Goal: Task Accomplishment & Management: Manage account settings

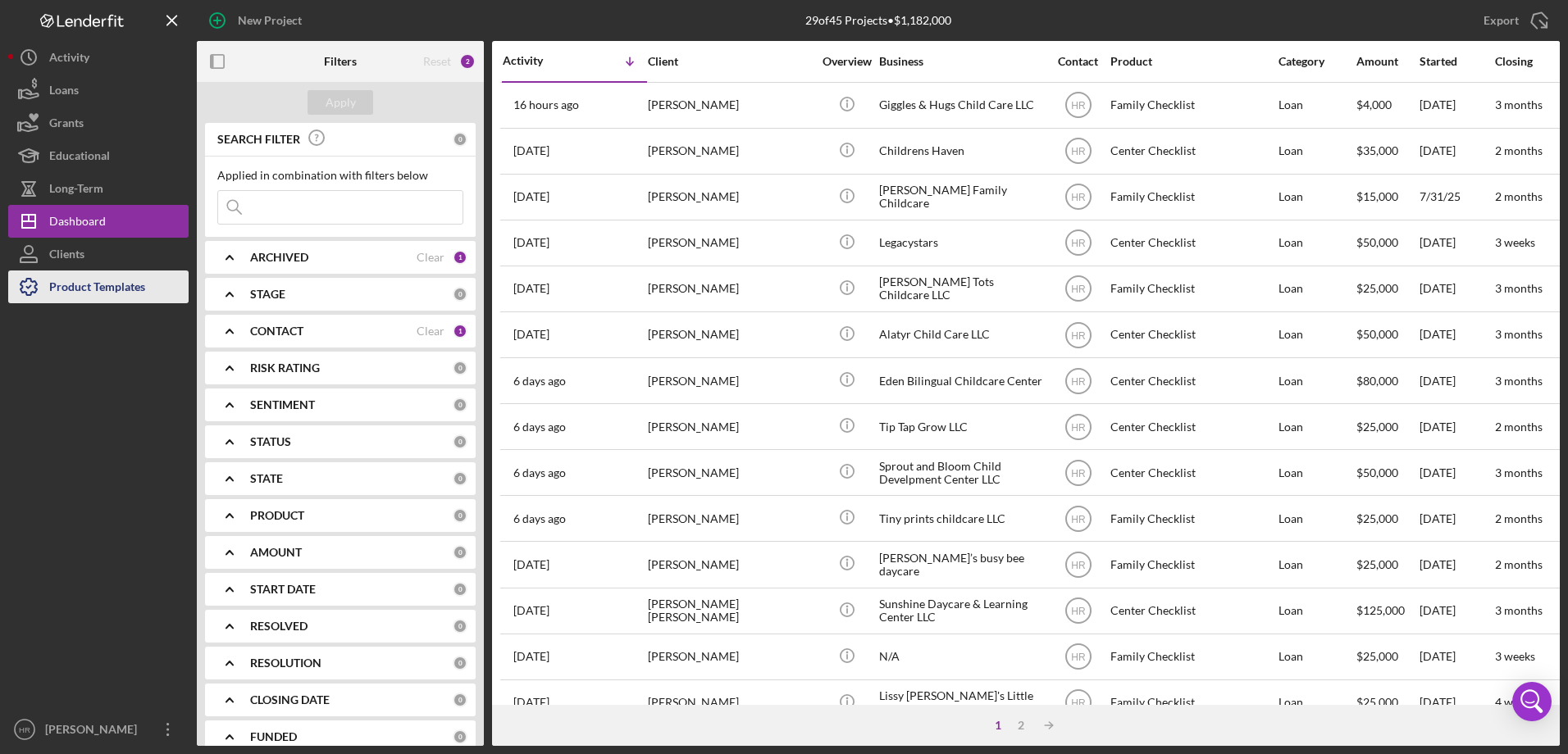
click at [92, 296] on div "Product Templates" at bounding box center [97, 289] width 96 height 37
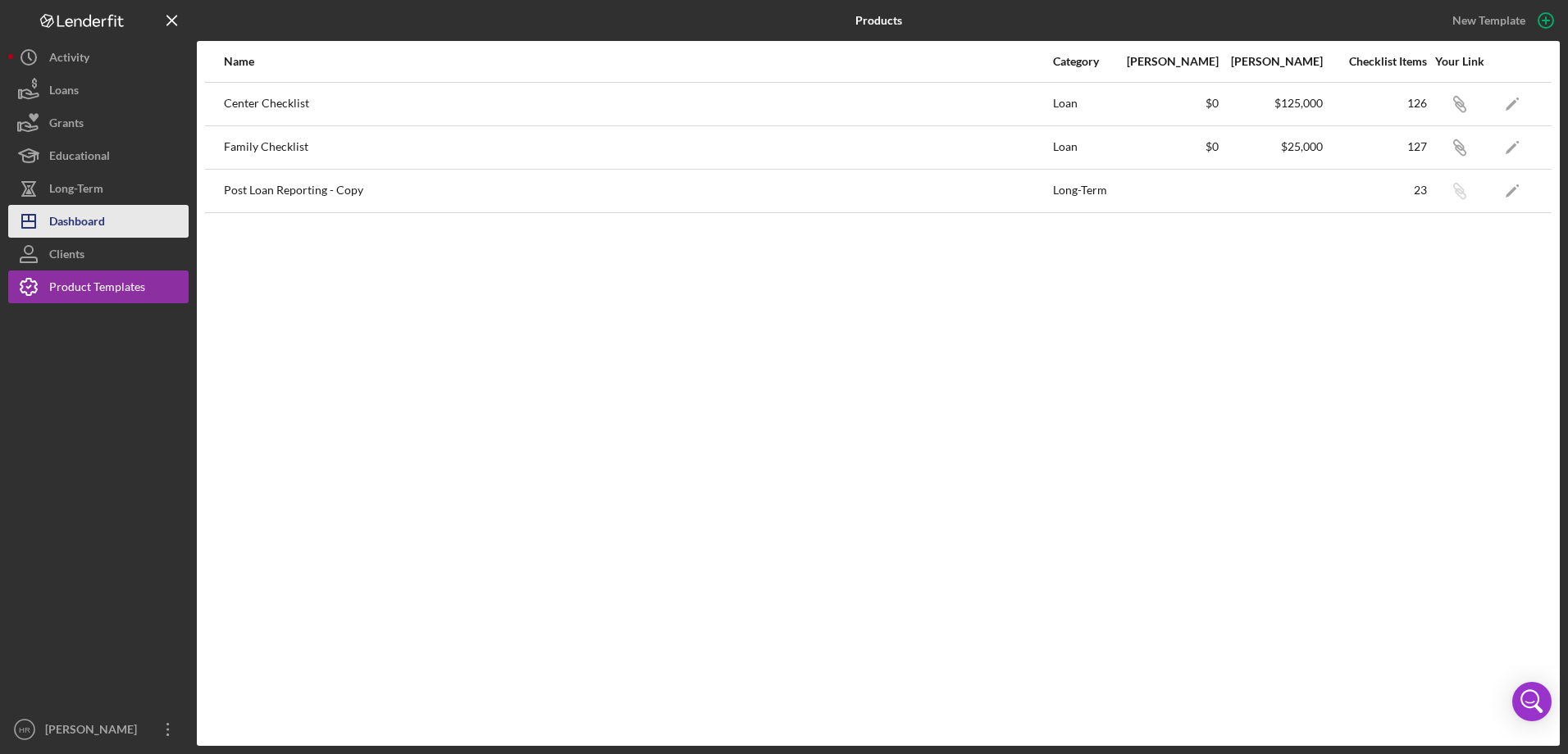
click at [66, 226] on div "Dashboard" at bounding box center [77, 223] width 56 height 37
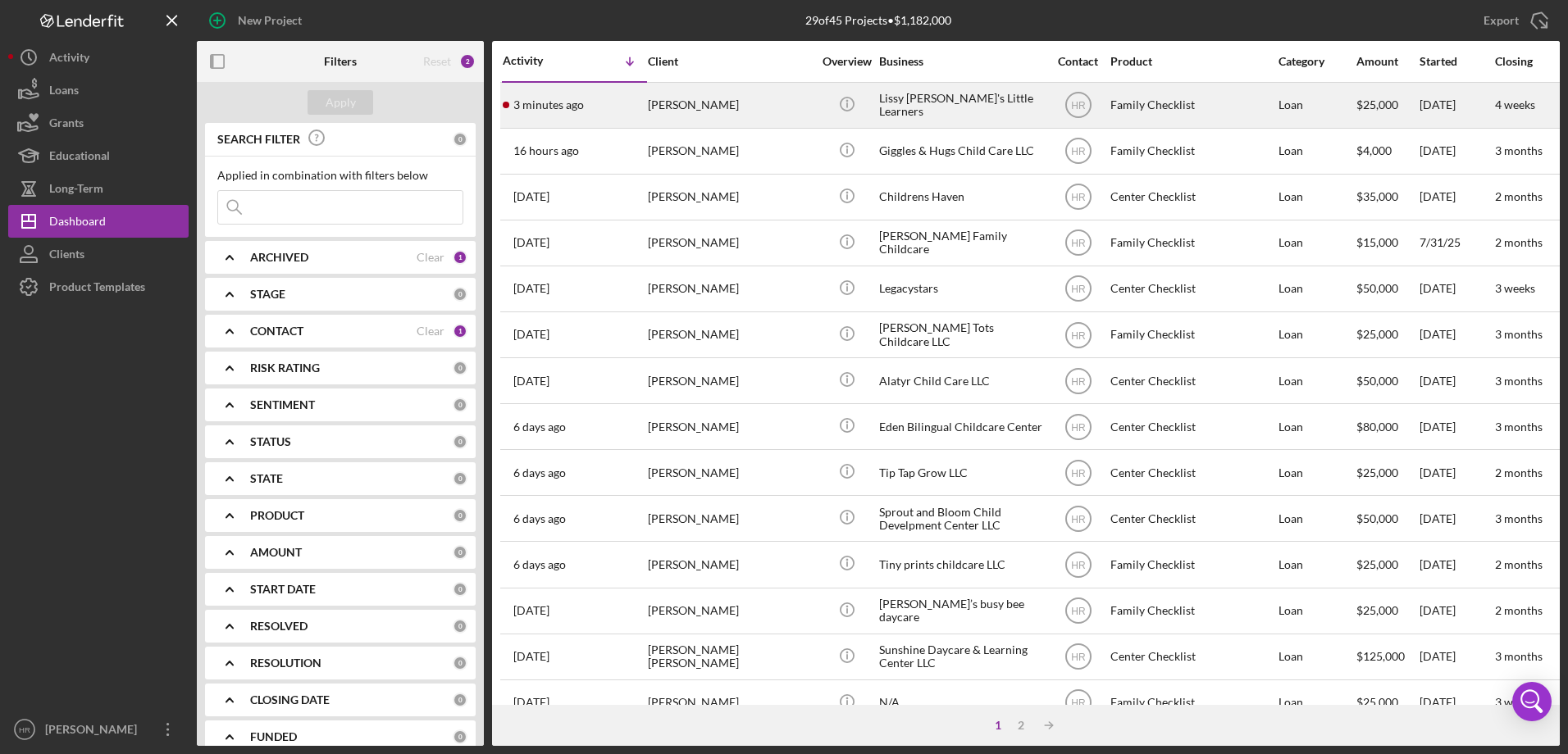
click at [682, 101] on div "[PERSON_NAME]" at bounding box center [730, 105] width 164 height 43
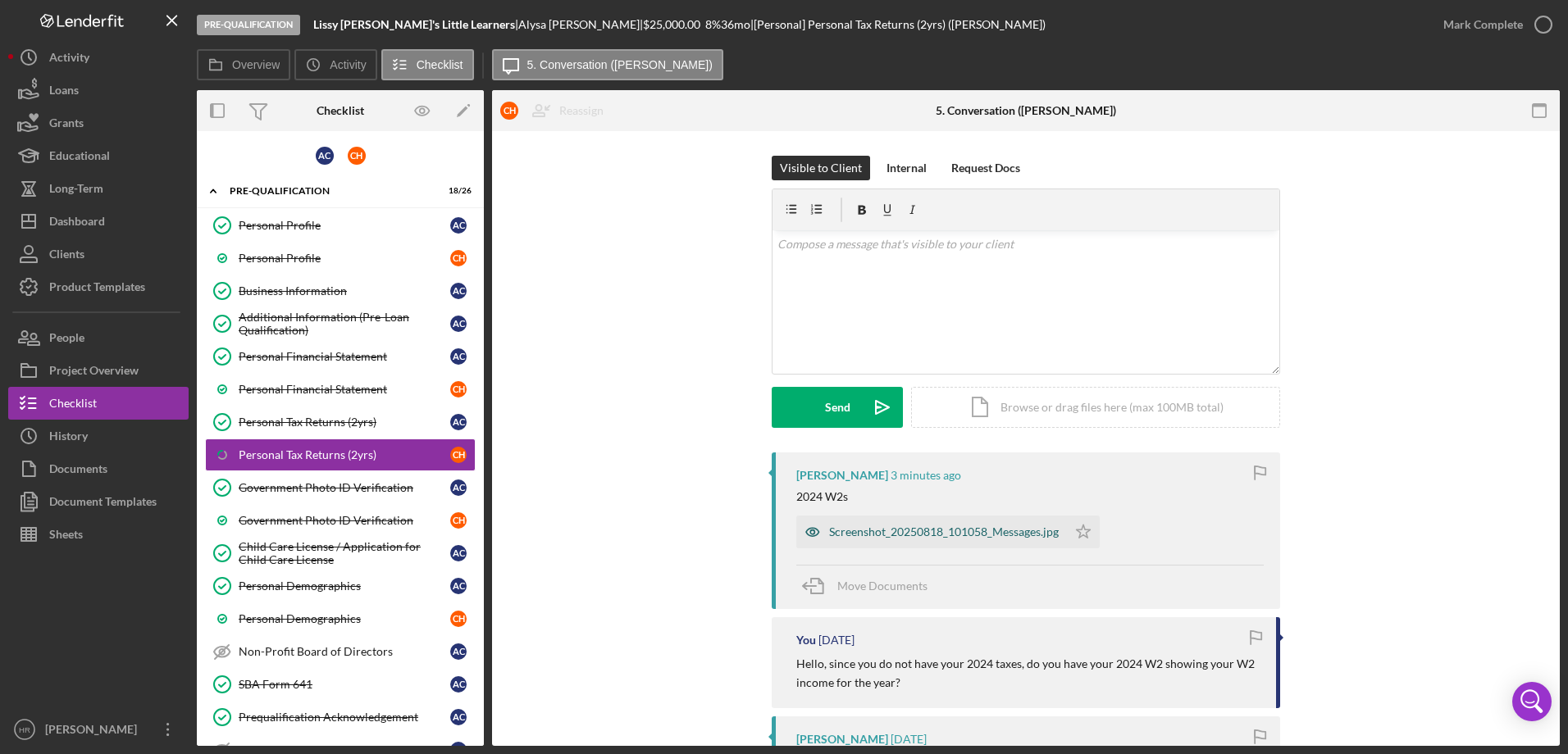
click at [866, 537] on div "Screenshot_20250818_101058_Messages.jpg" at bounding box center [944, 532] width 229 height 13
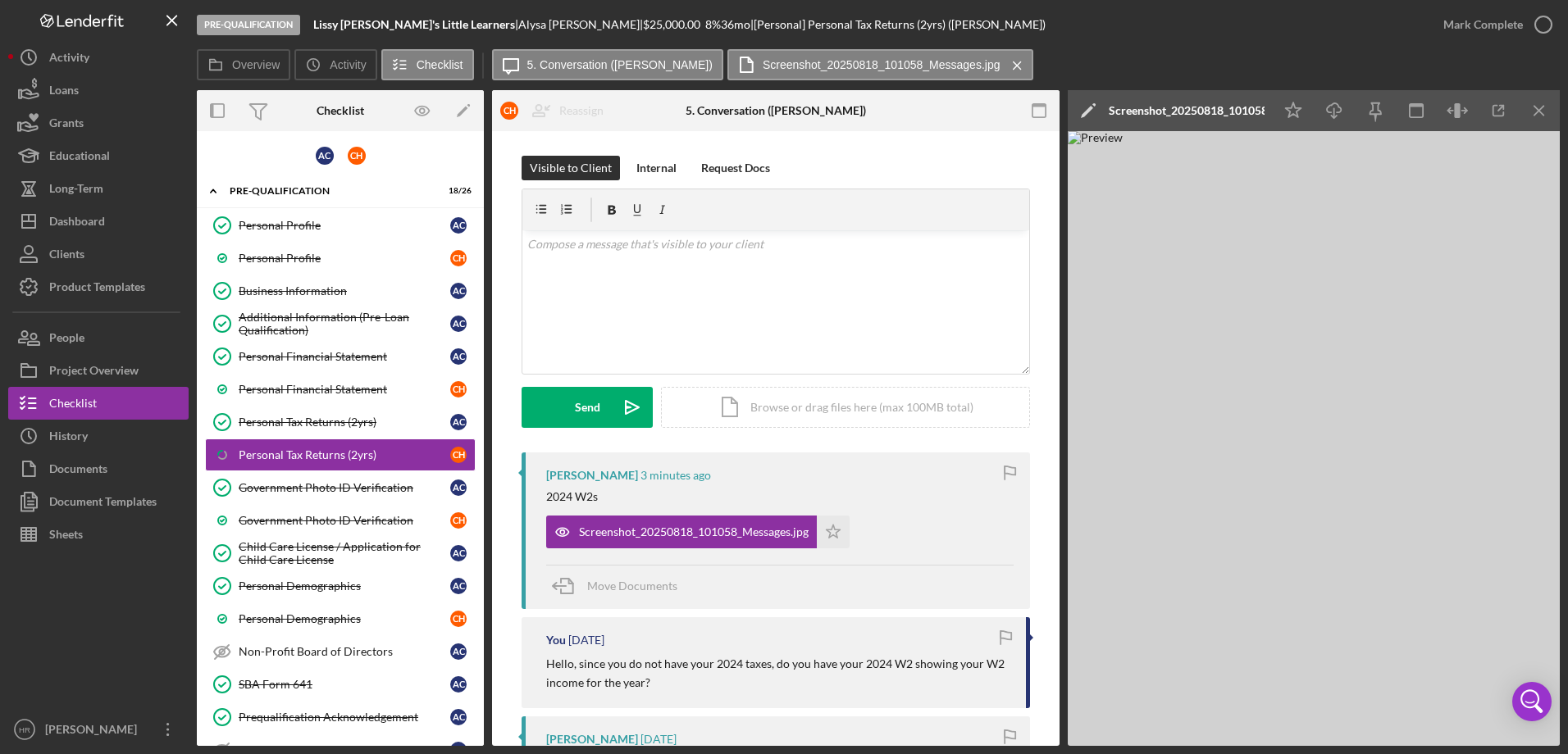
click at [1357, 477] on img at bounding box center [1314, 439] width 492 height 615
click at [303, 424] on div "Personal Tax Returns (2yrs)" at bounding box center [344, 421] width 211 height 13
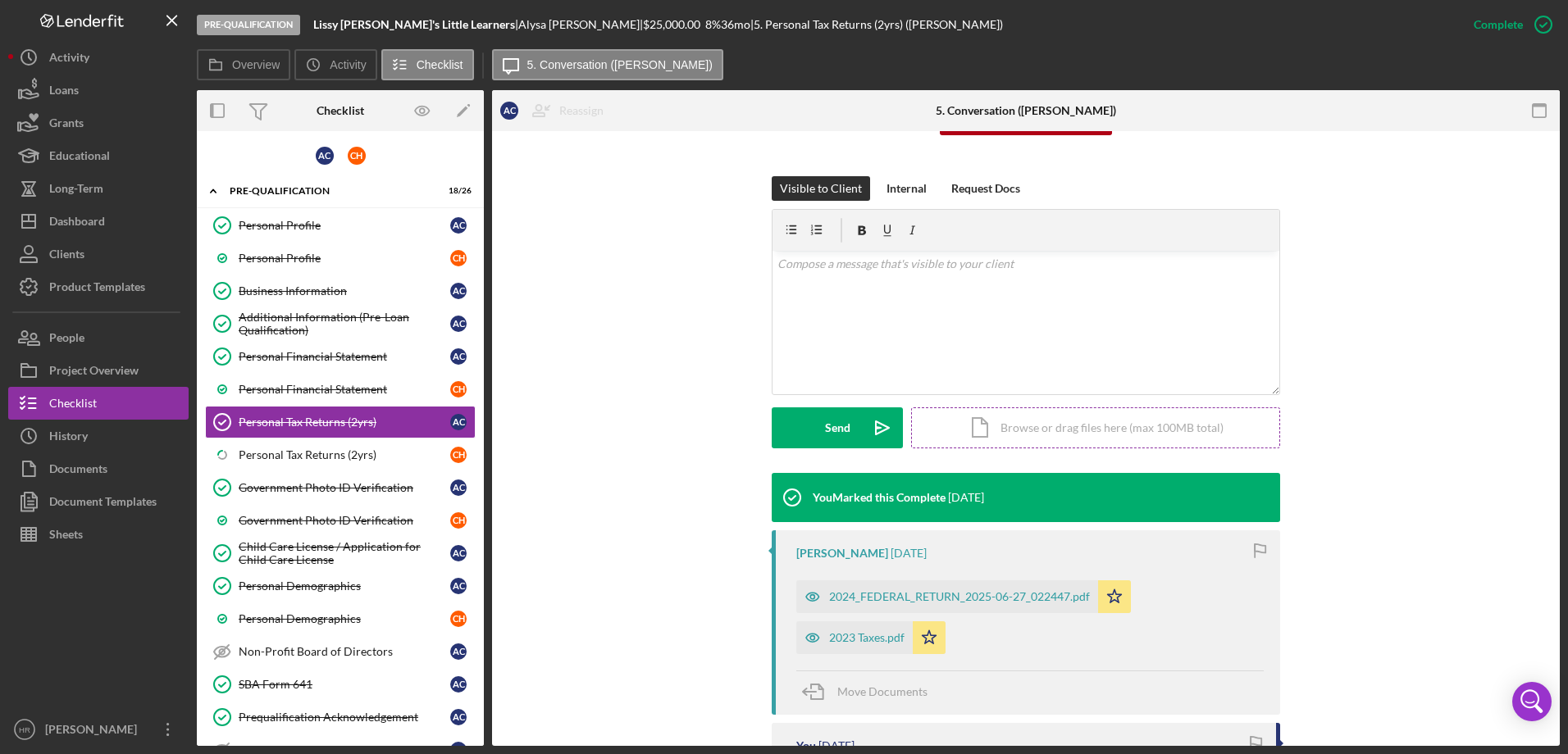
scroll to position [328, 0]
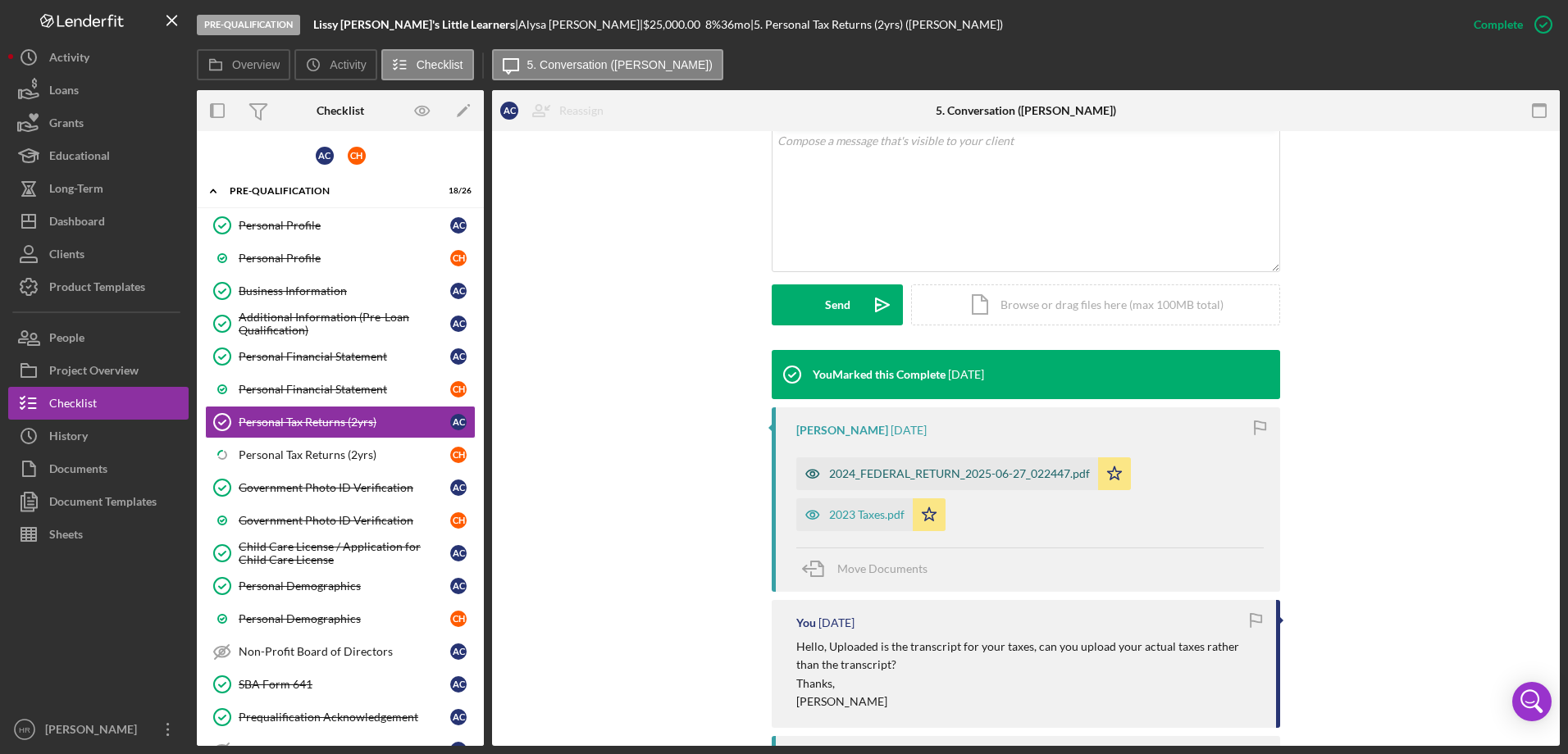
click at [861, 467] on div "2024_FEDERAL_RETURN_2025-06-27_022447.pdf" at bounding box center [959, 473] width 261 height 13
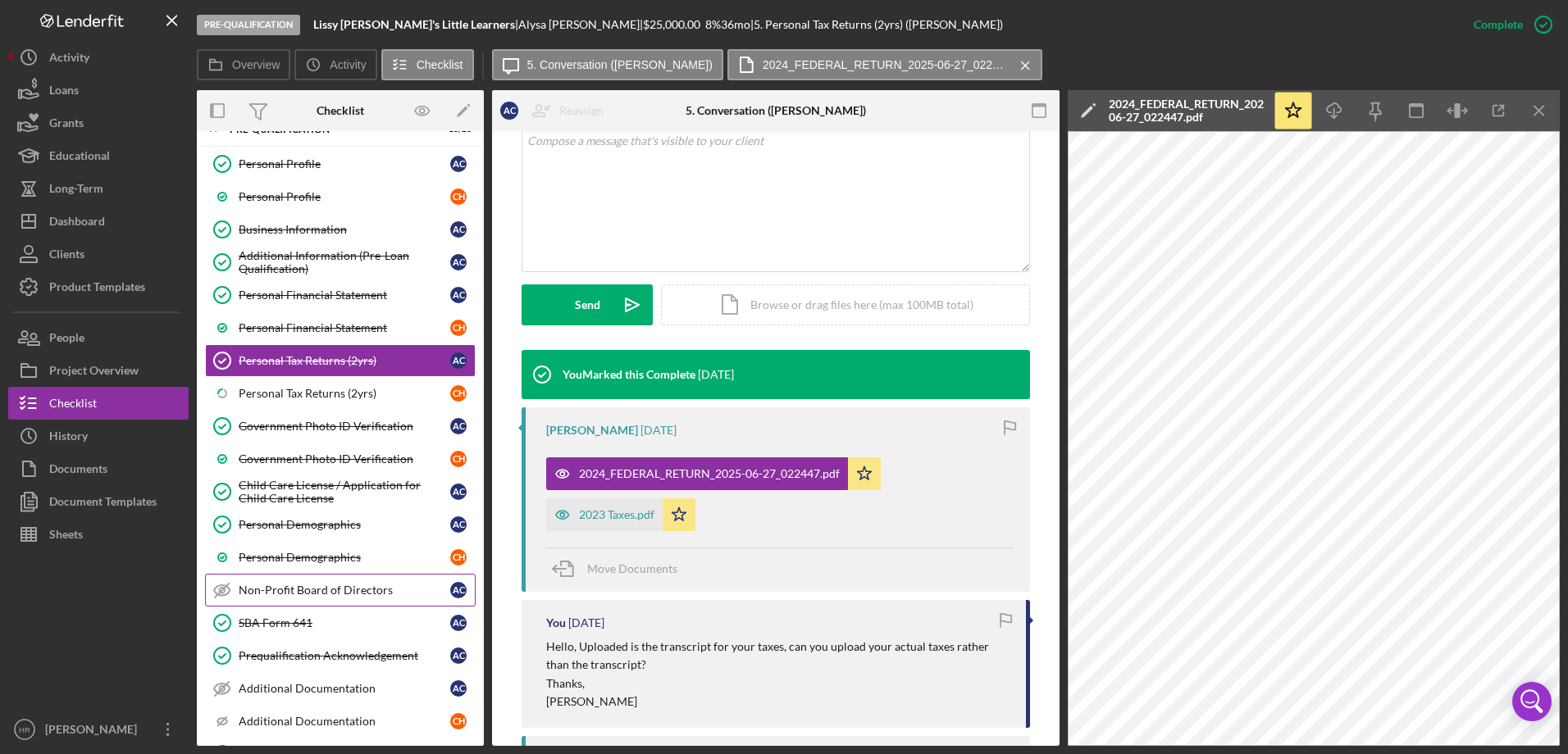
scroll to position [164, 0]
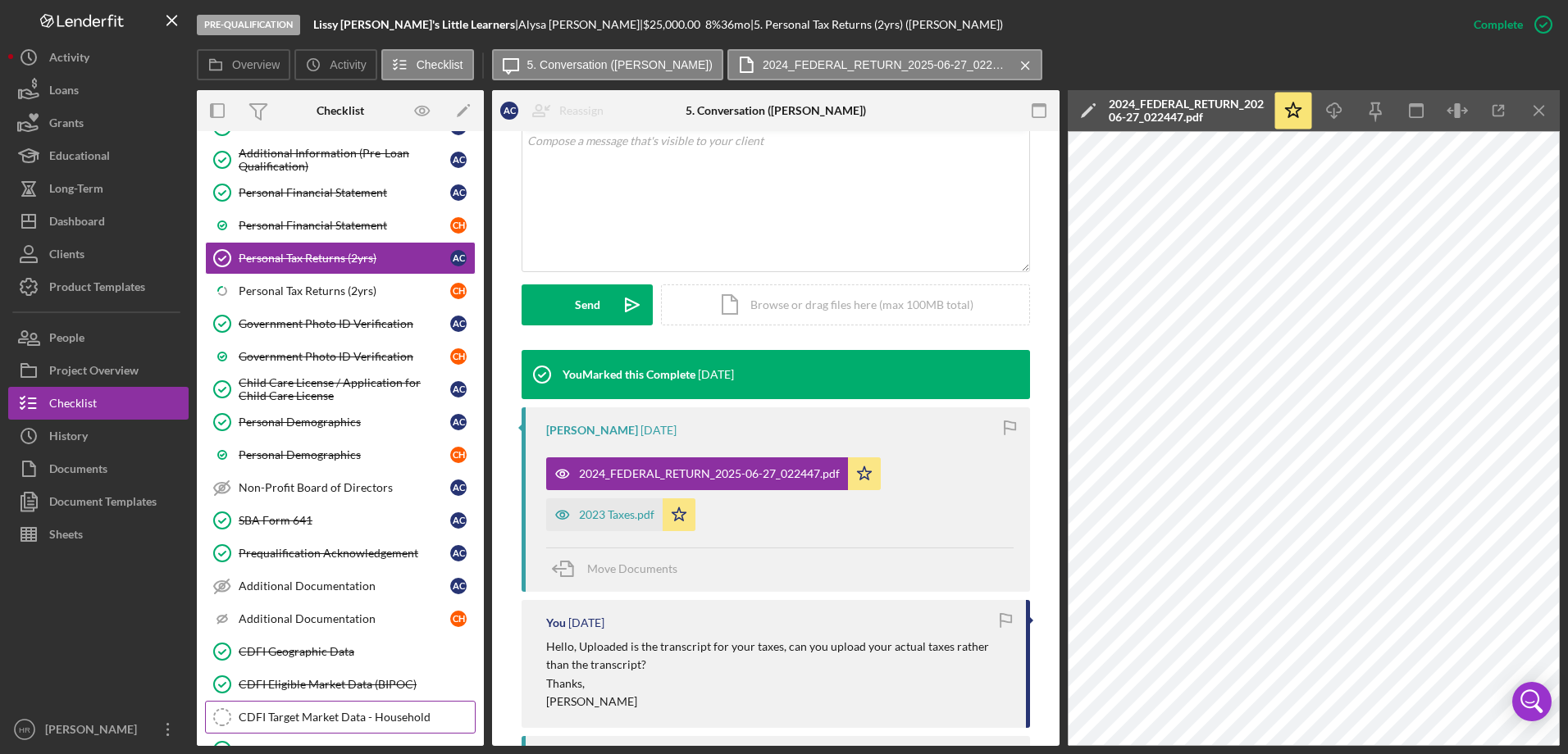
click at [314, 716] on div "CDFI Target Market Data - Household" at bounding box center [357, 717] width 236 height 13
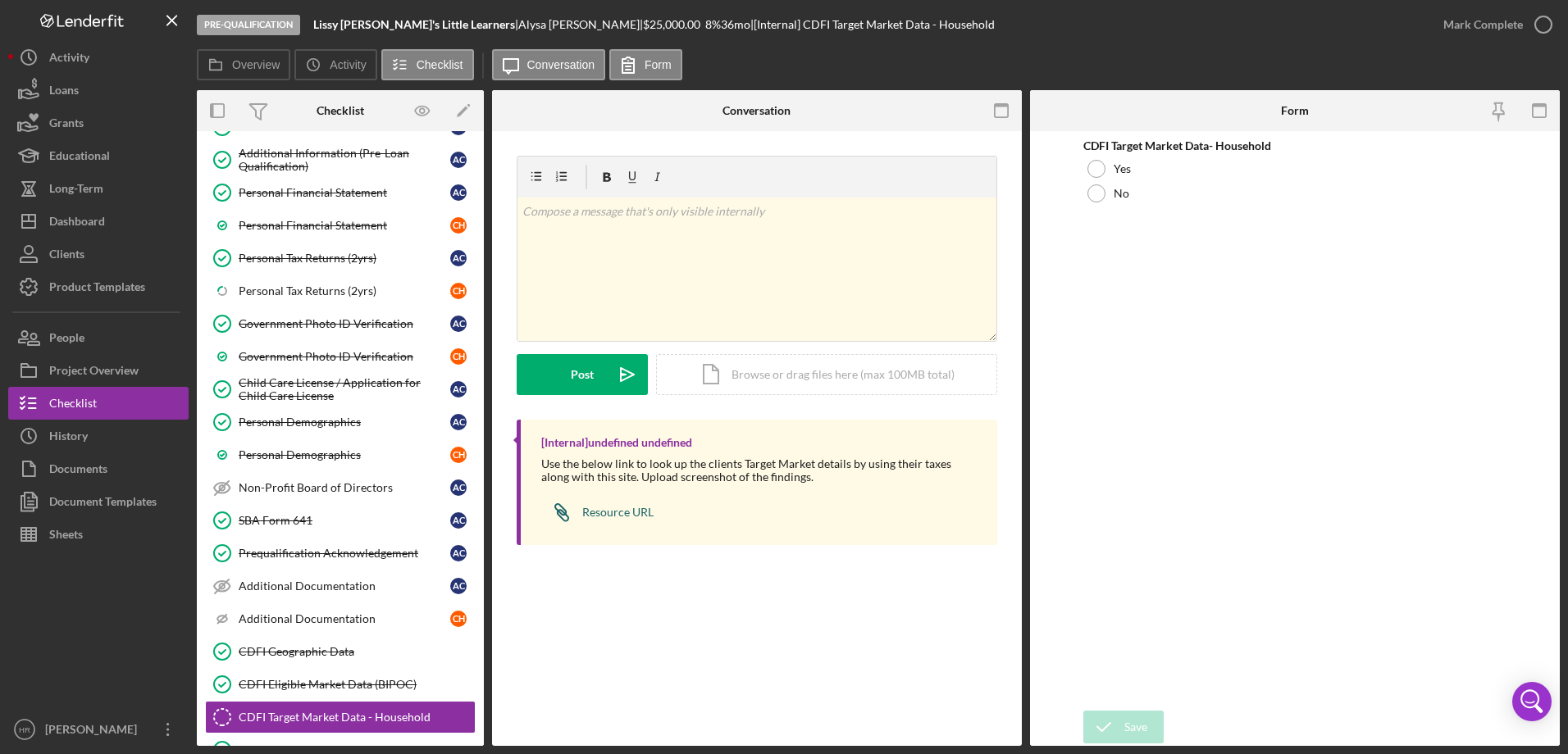
click at [611, 514] on div "Resource URL" at bounding box center [617, 512] width 72 height 13
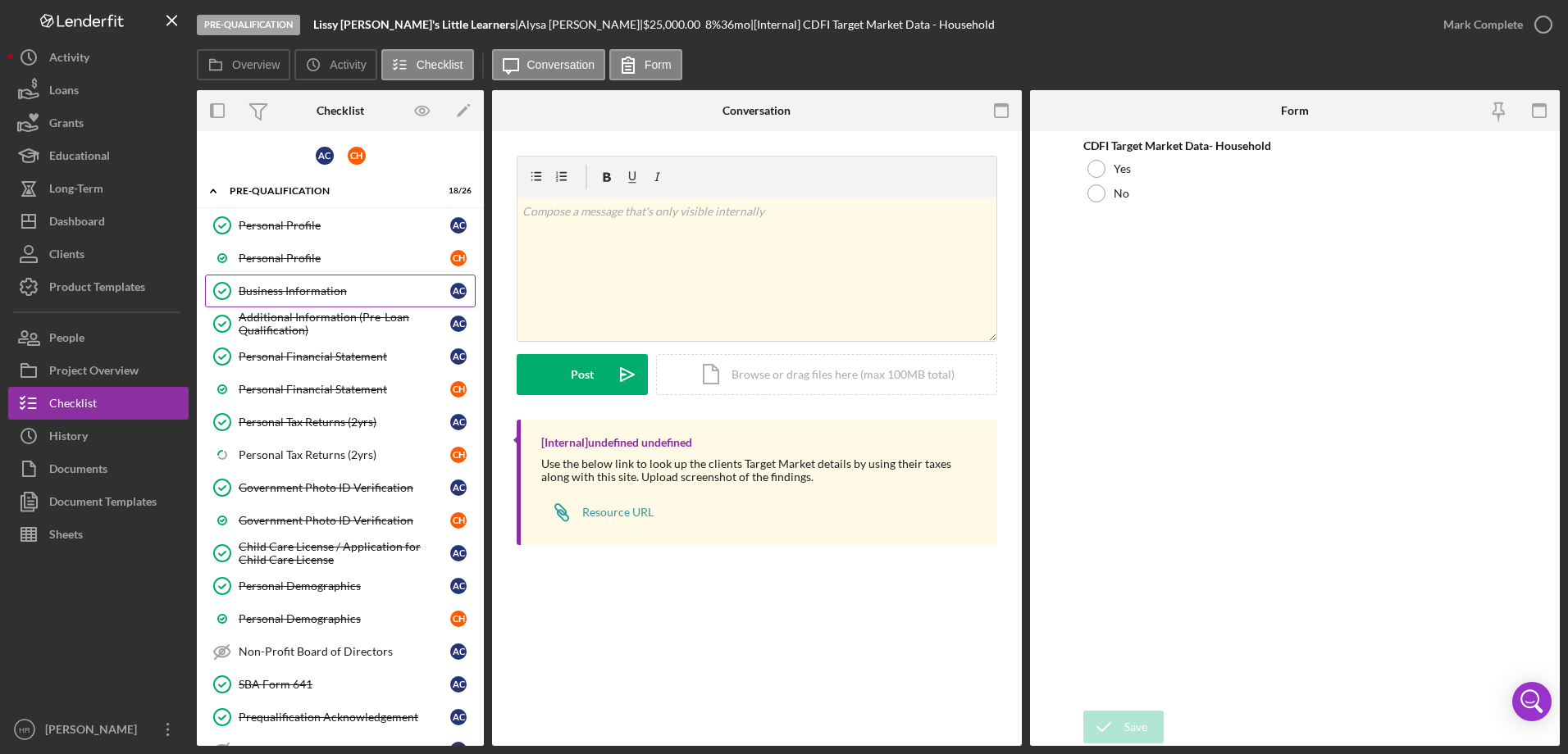
click at [306, 299] on link "Business Information Business Information A C" at bounding box center [340, 291] width 271 height 33
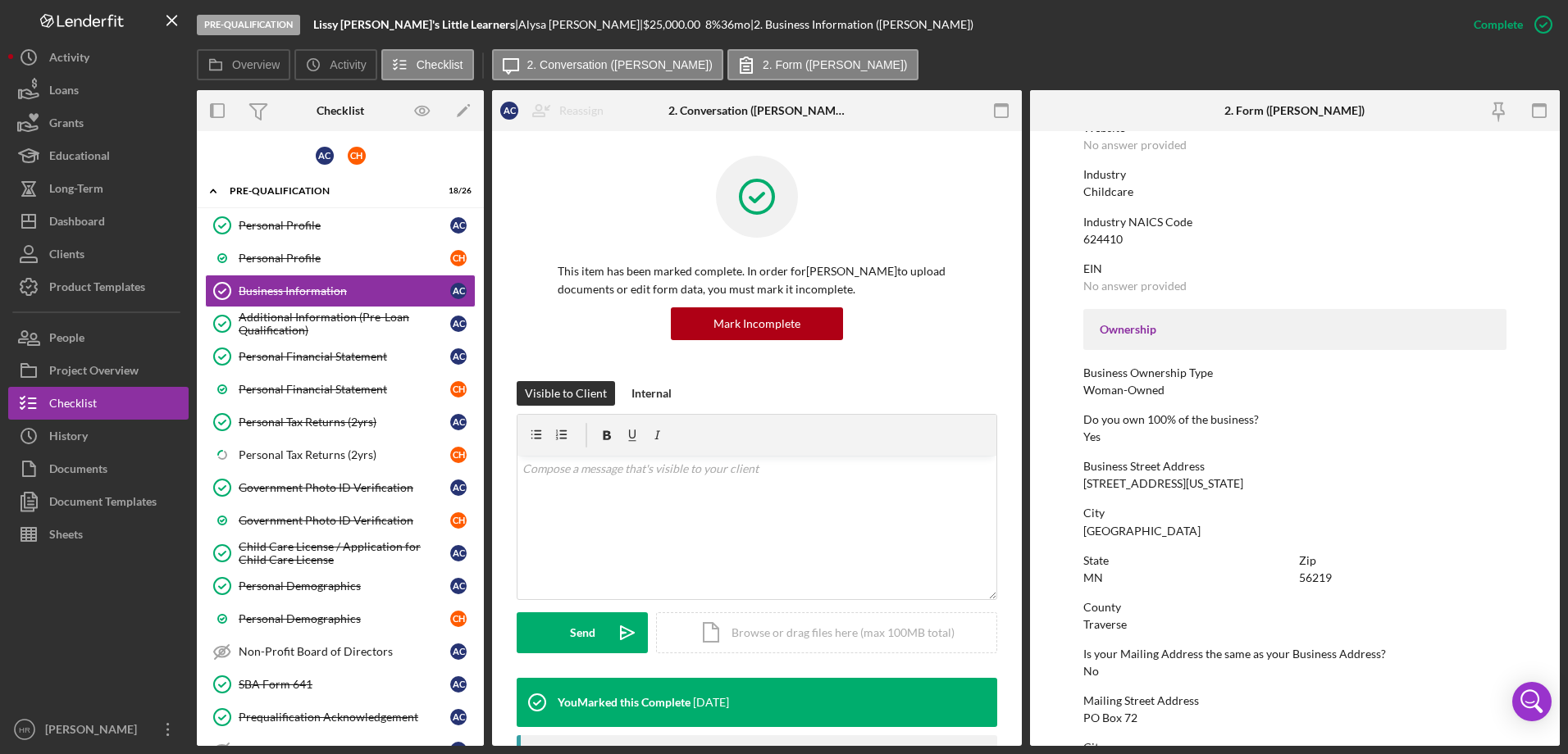
scroll to position [410, 0]
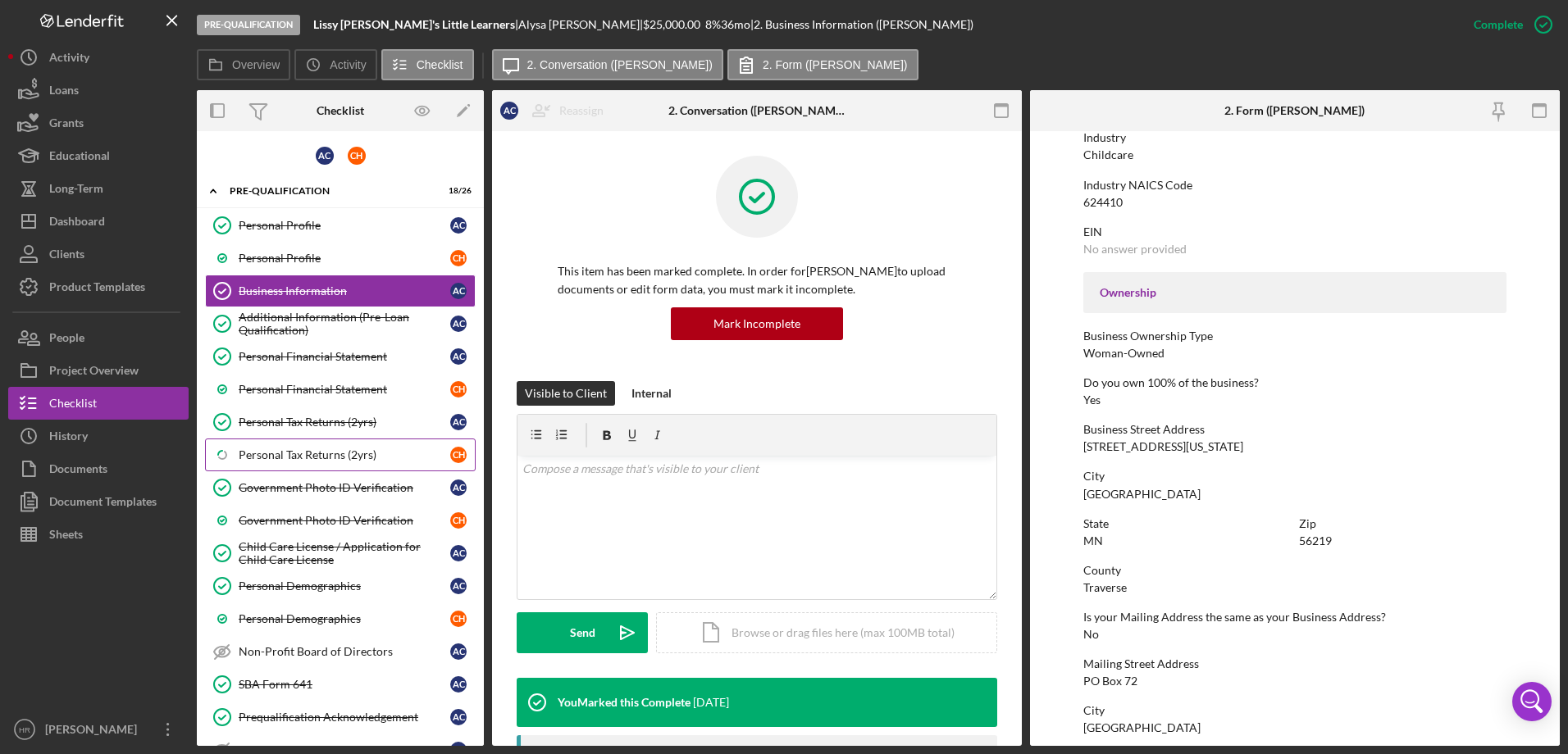
click at [335, 448] on div "Personal Tax Returns (2yrs)" at bounding box center [344, 454] width 211 height 13
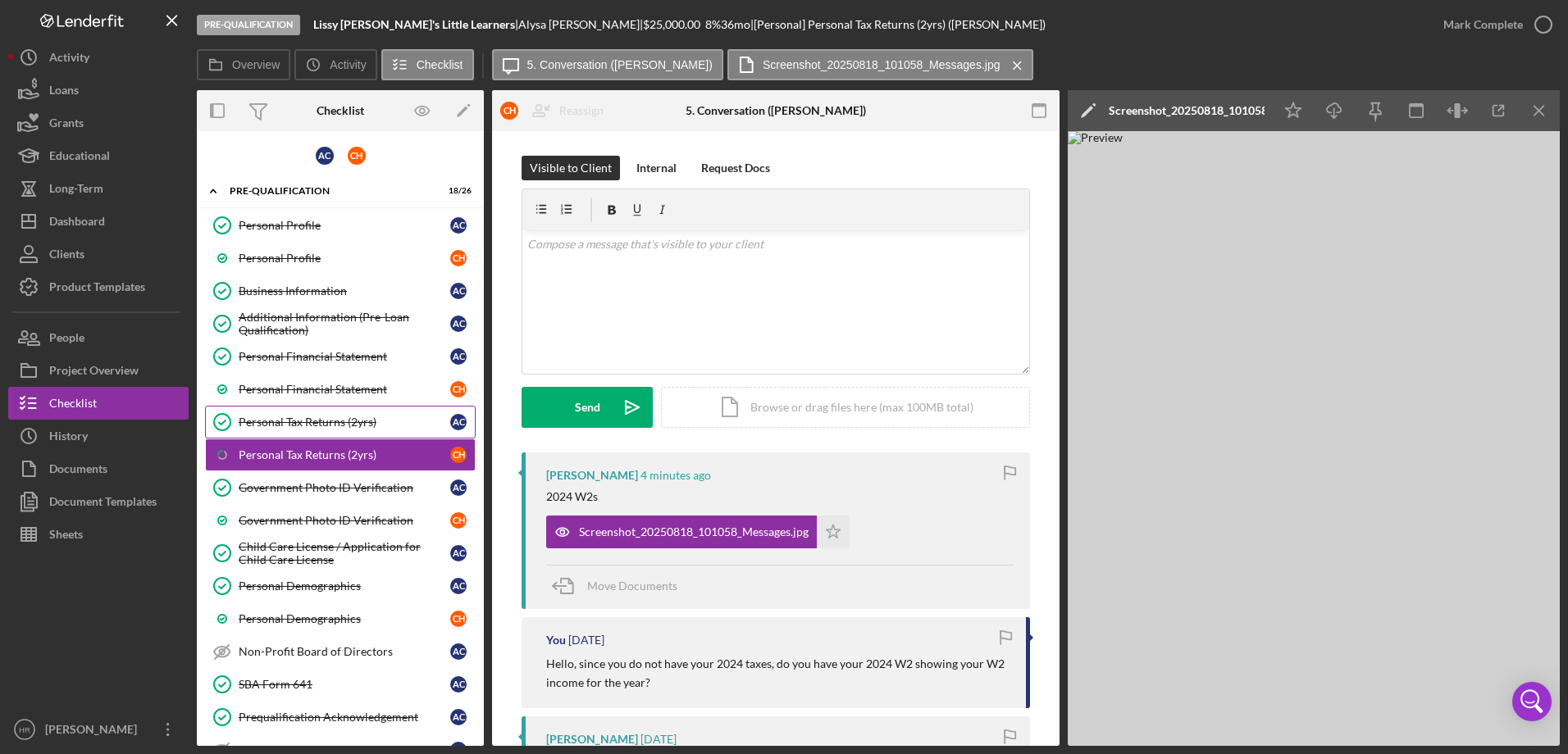
click at [328, 418] on div "Personal Tax Returns (2yrs)" at bounding box center [344, 421] width 211 height 13
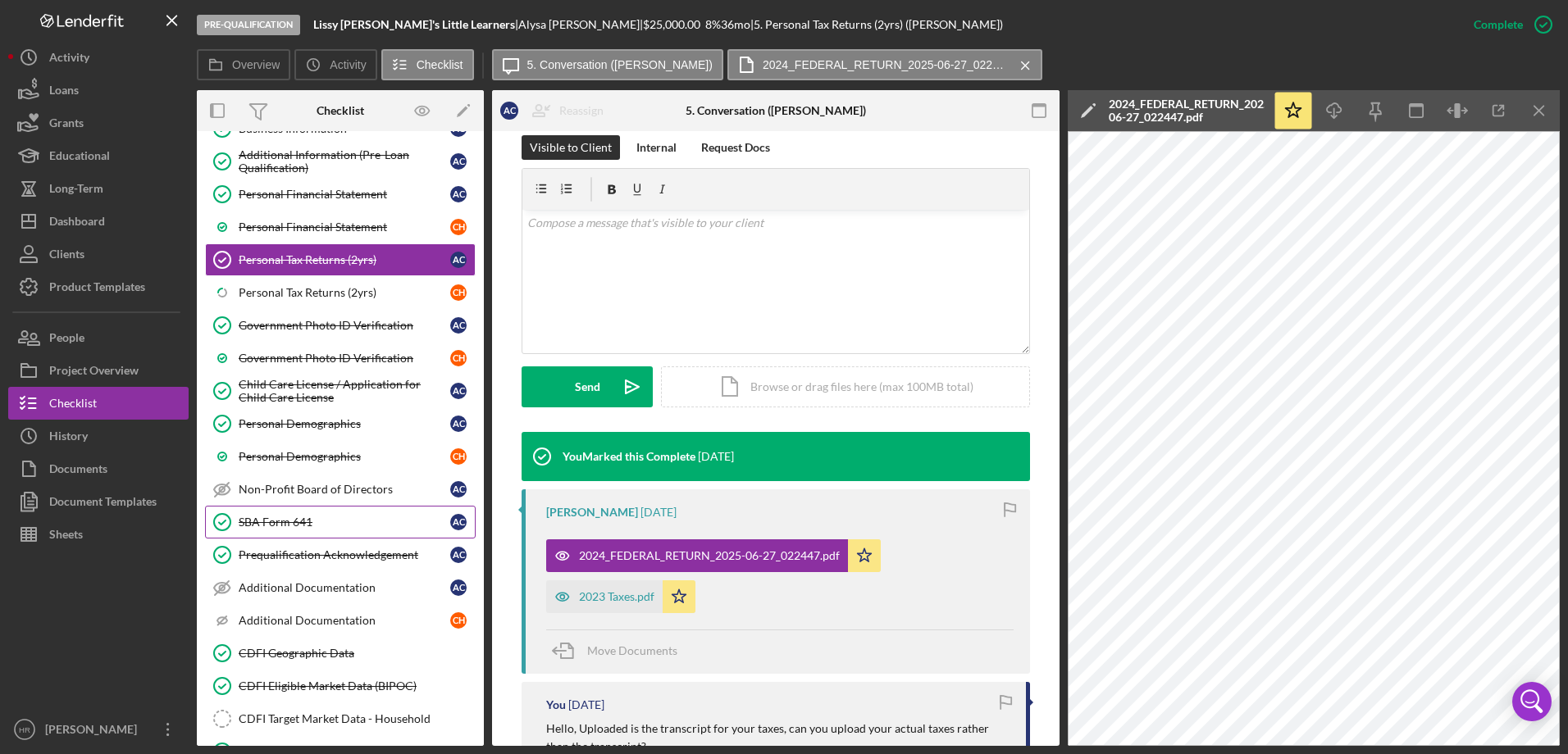
scroll to position [164, 0]
click at [290, 655] on div "CDFI Geographic Data" at bounding box center [357, 651] width 236 height 13
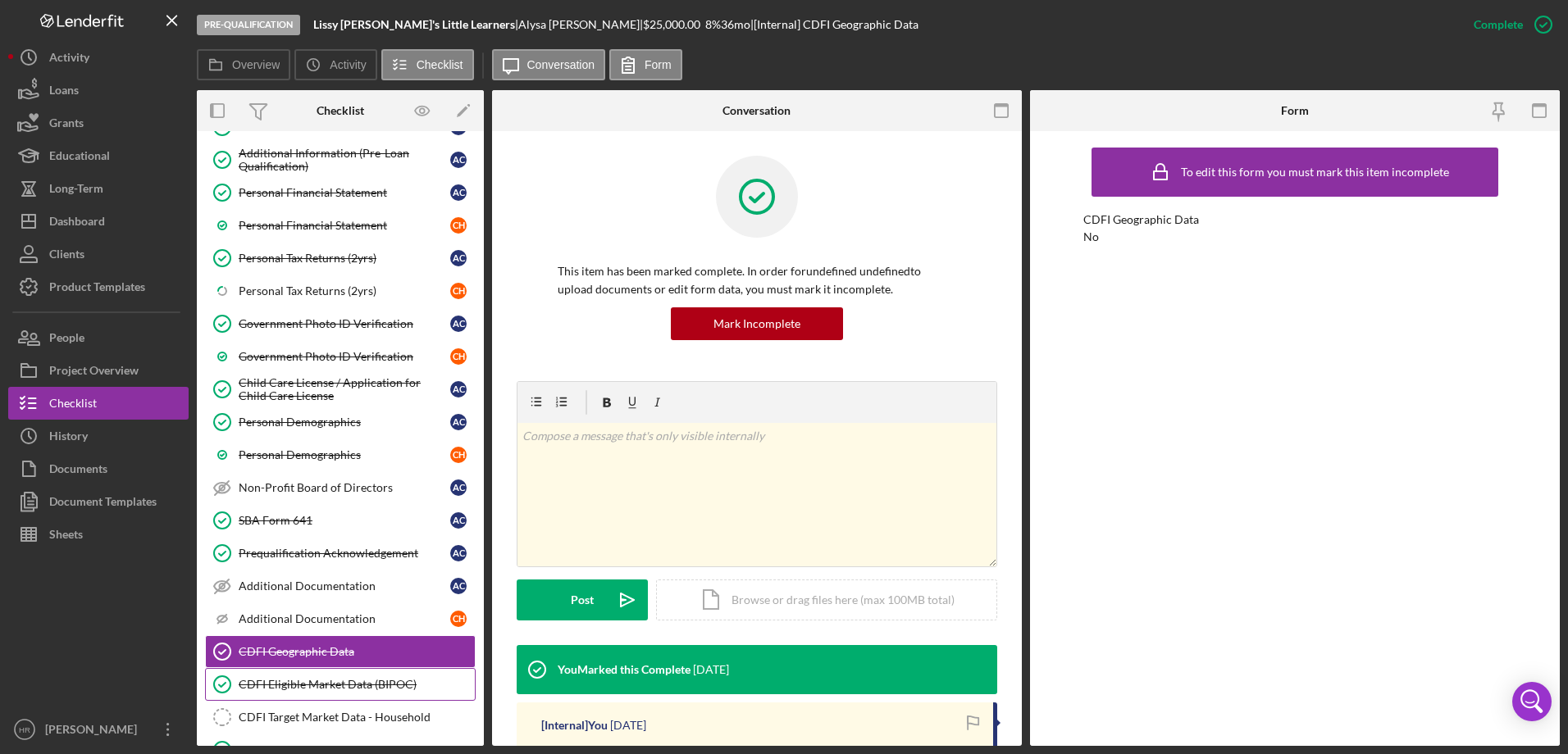
click at [284, 689] on div "CDFI Eligible Market Data (BIPOC)" at bounding box center [357, 684] width 236 height 13
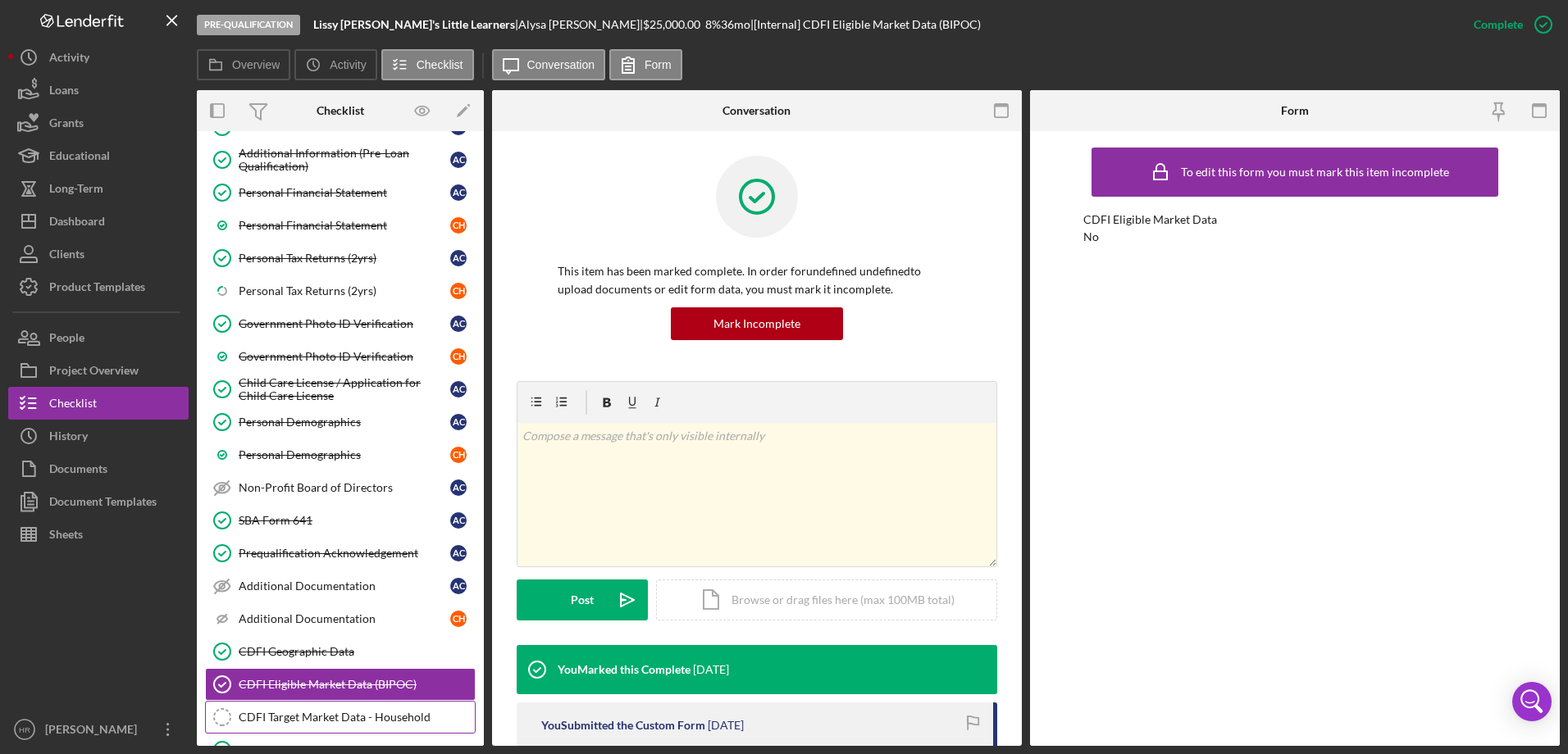
click at [280, 707] on link "CDFI Target Market Data - Household CDFI Target Market Data - Household" at bounding box center [340, 717] width 271 height 33
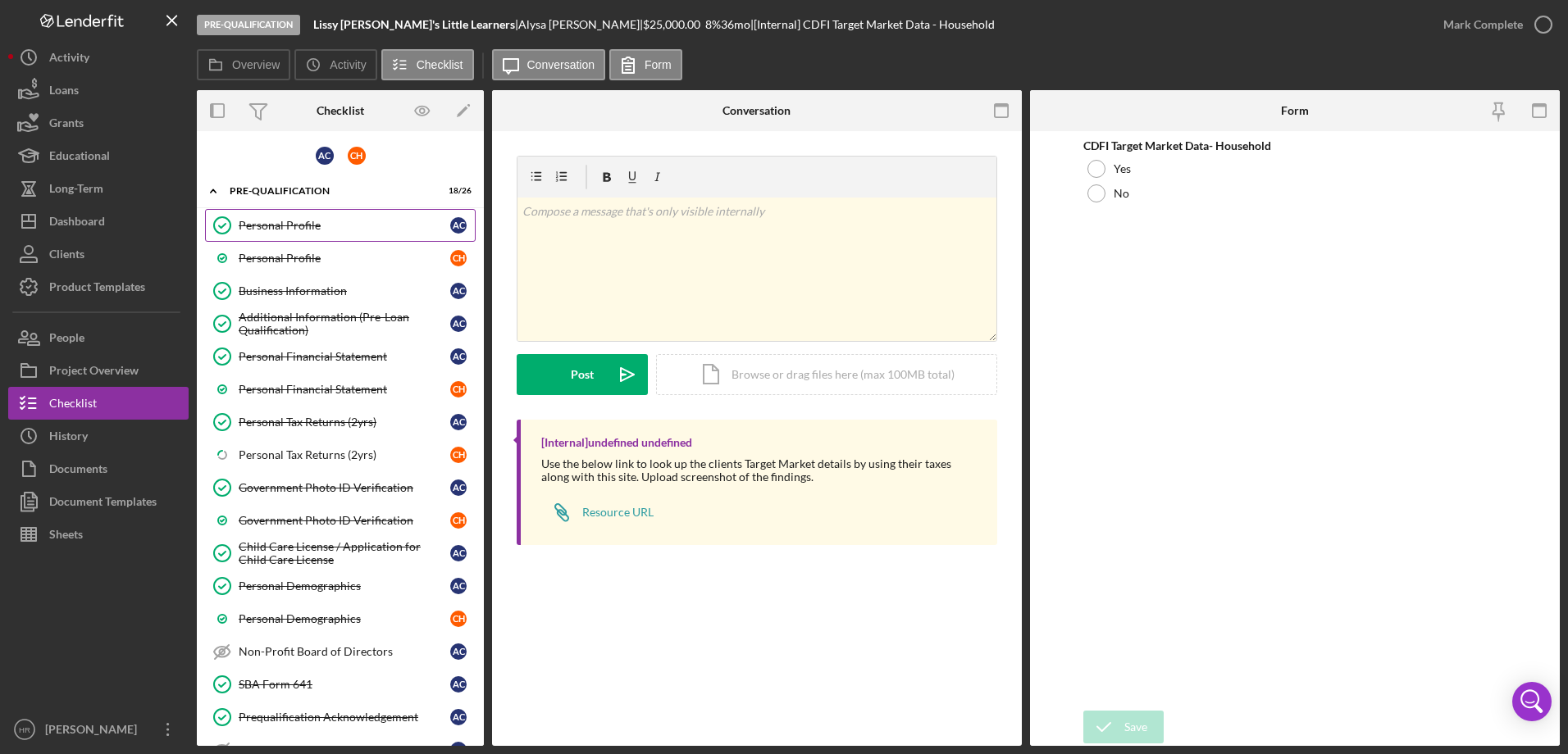
click at [297, 230] on div "Personal Profile" at bounding box center [344, 225] width 211 height 13
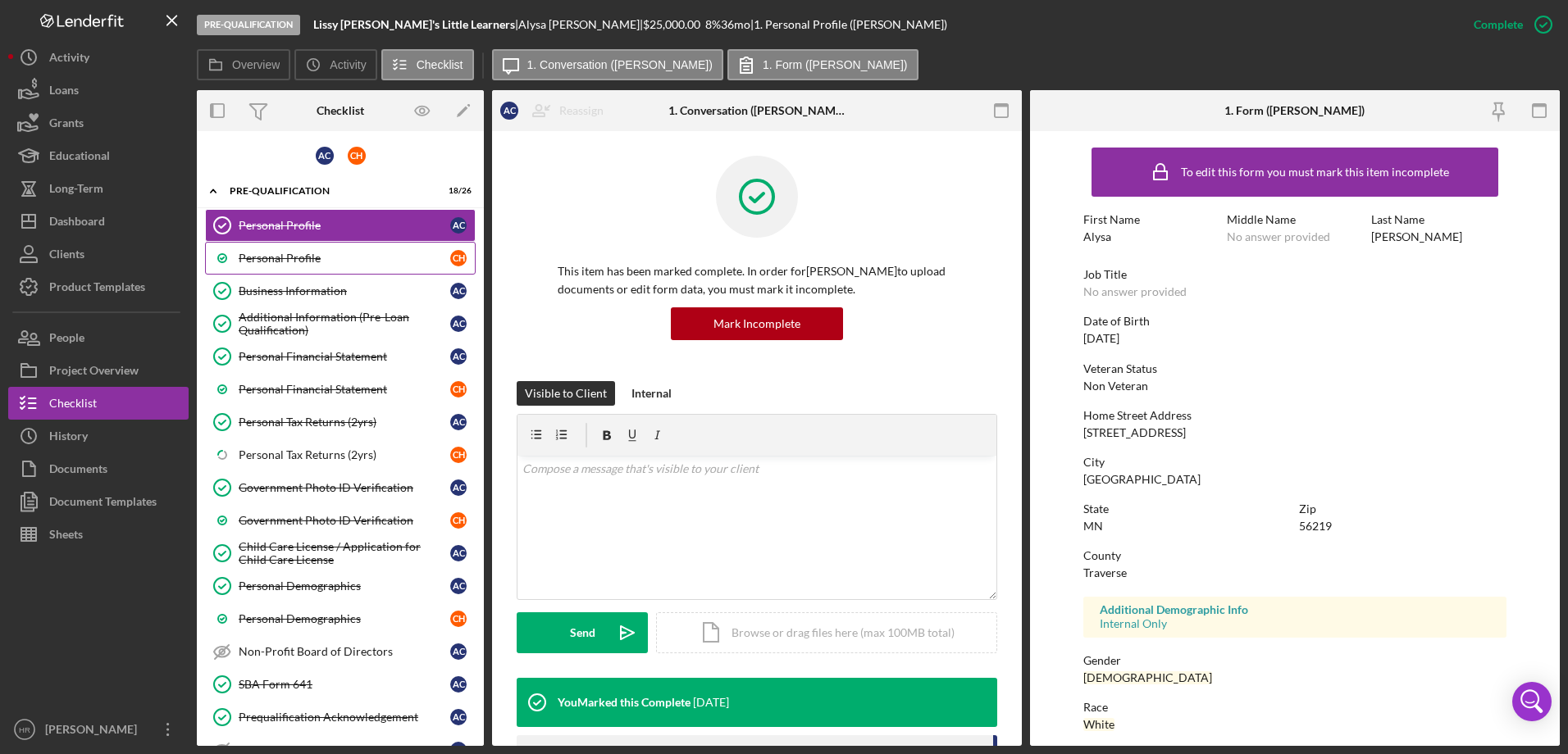
click at [305, 254] on div "Personal Profile" at bounding box center [344, 258] width 211 height 13
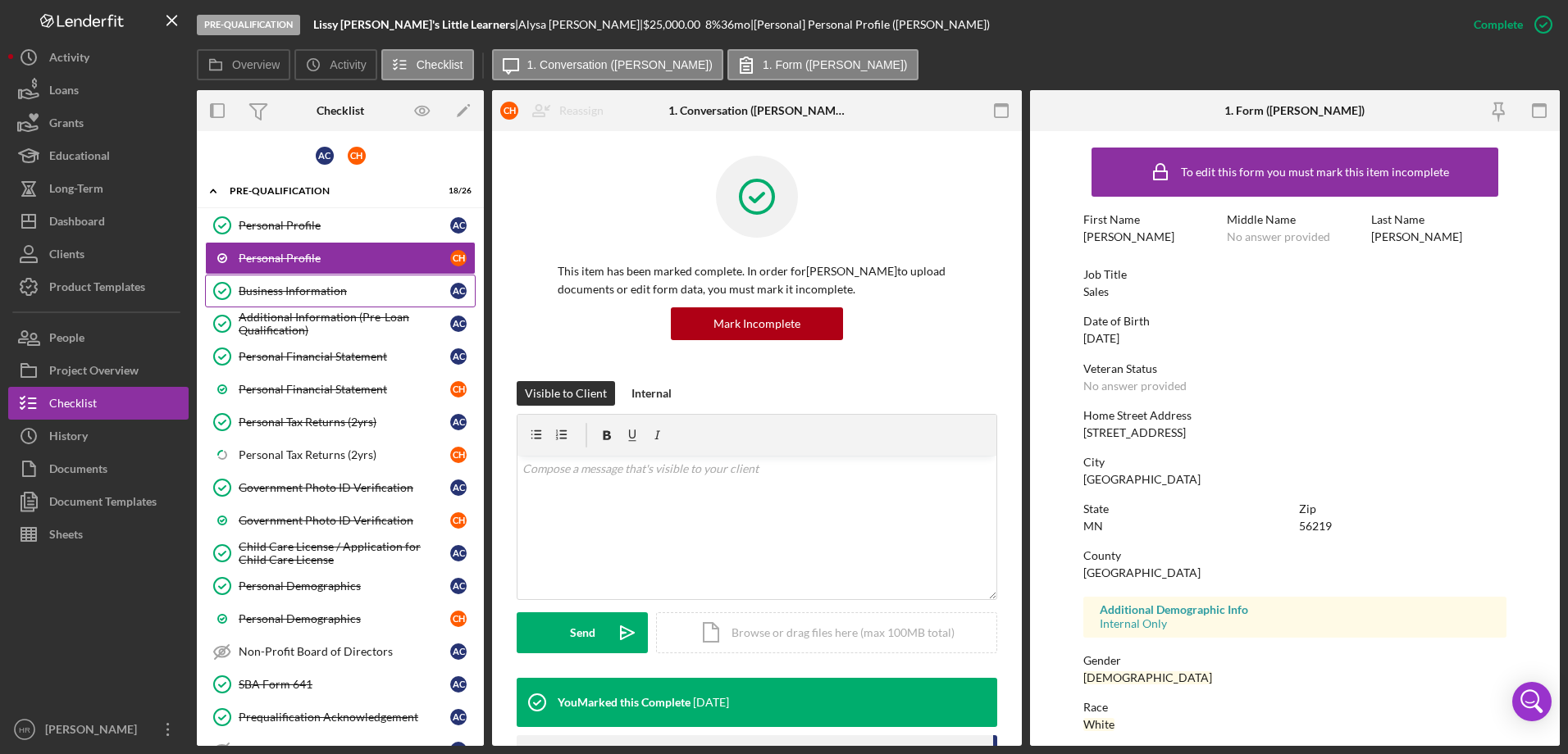
click at [283, 297] on div "Business Information" at bounding box center [344, 290] width 211 height 13
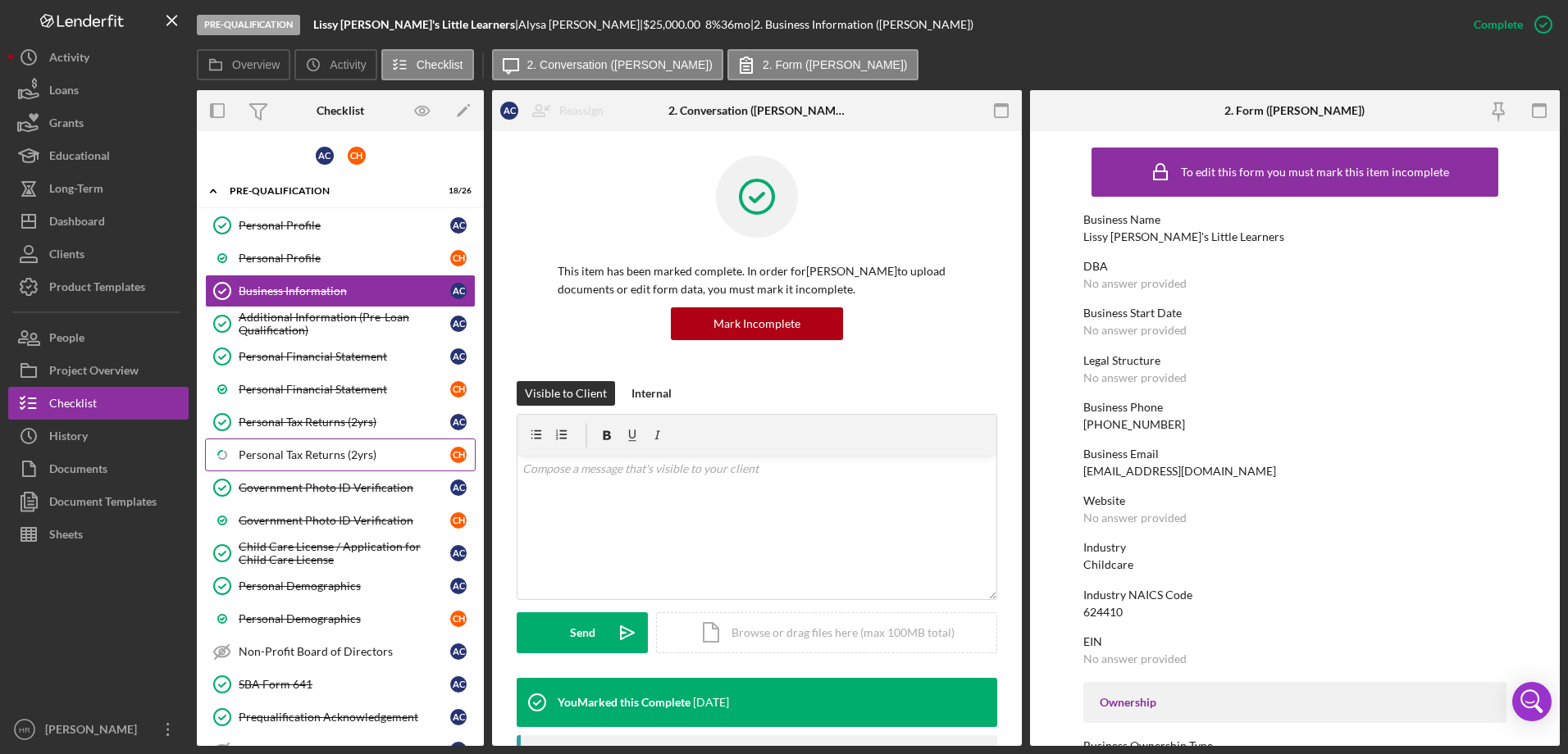
click at [263, 446] on link "Icon/Checklist Item Sub Partial Personal Tax Returns (2yrs) C H" at bounding box center [340, 455] width 271 height 33
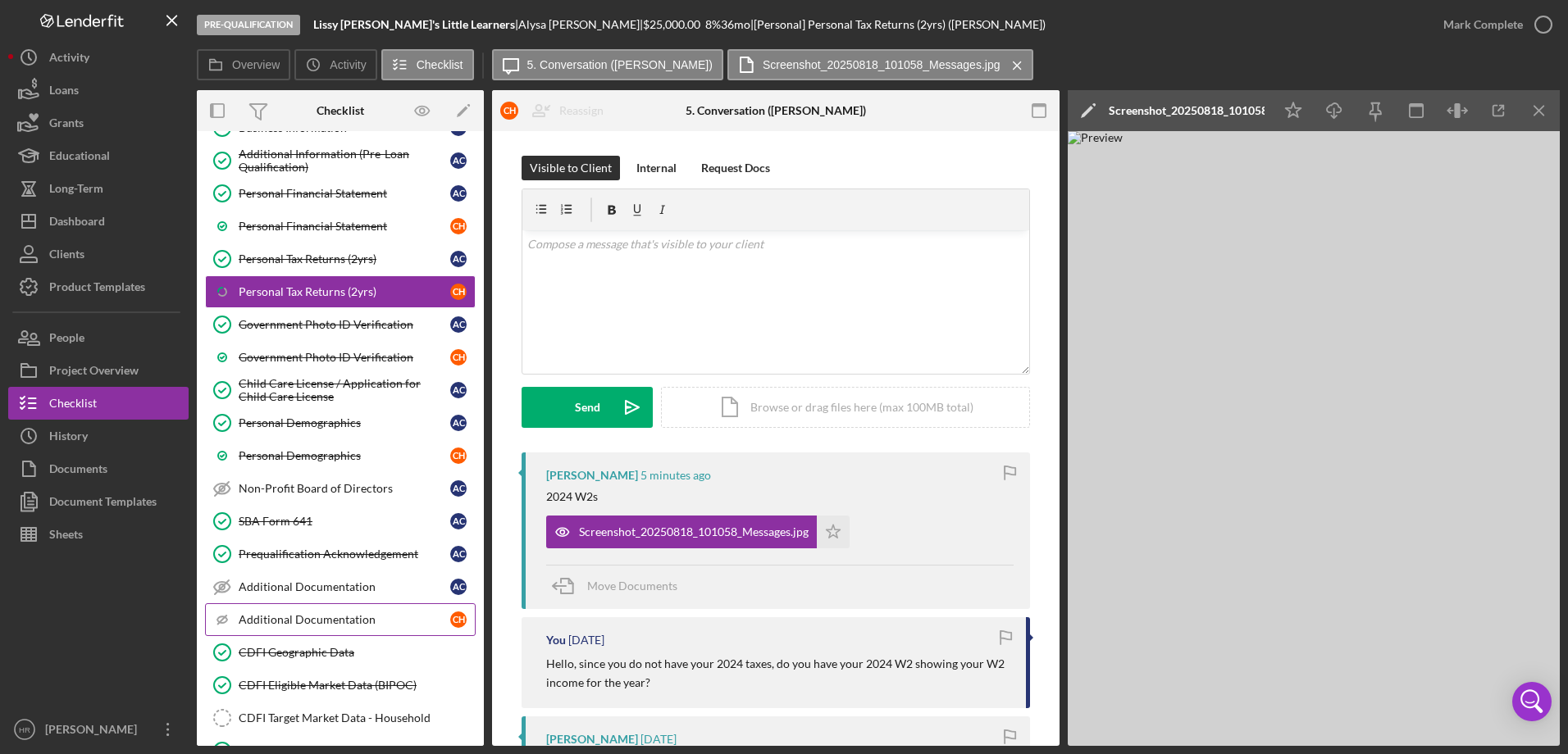
scroll to position [164, 0]
click at [297, 664] on link "CDFI Geographic Data CDFI Geographic Data" at bounding box center [340, 651] width 271 height 33
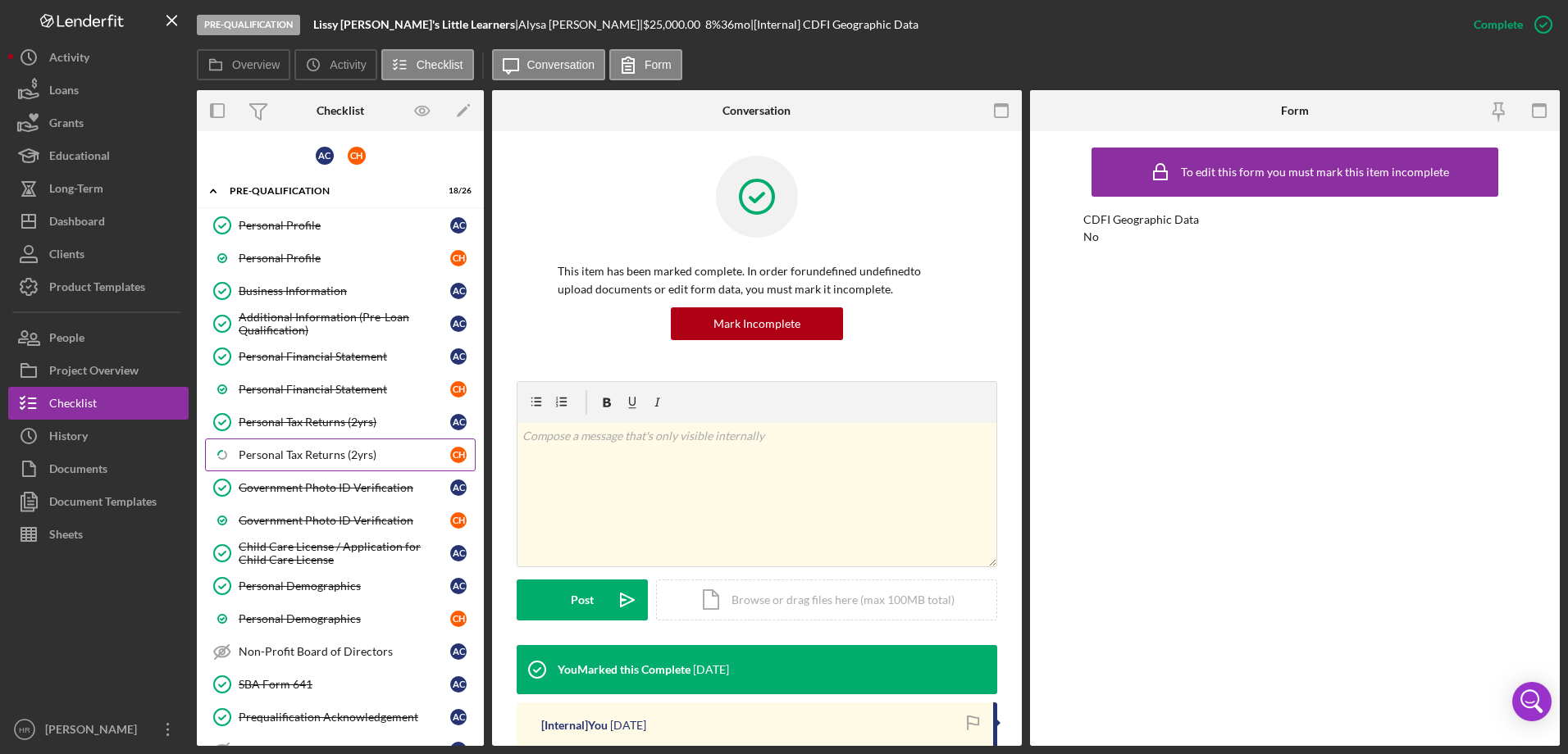
click at [268, 459] on div "Personal Tax Returns (2yrs)" at bounding box center [344, 454] width 211 height 13
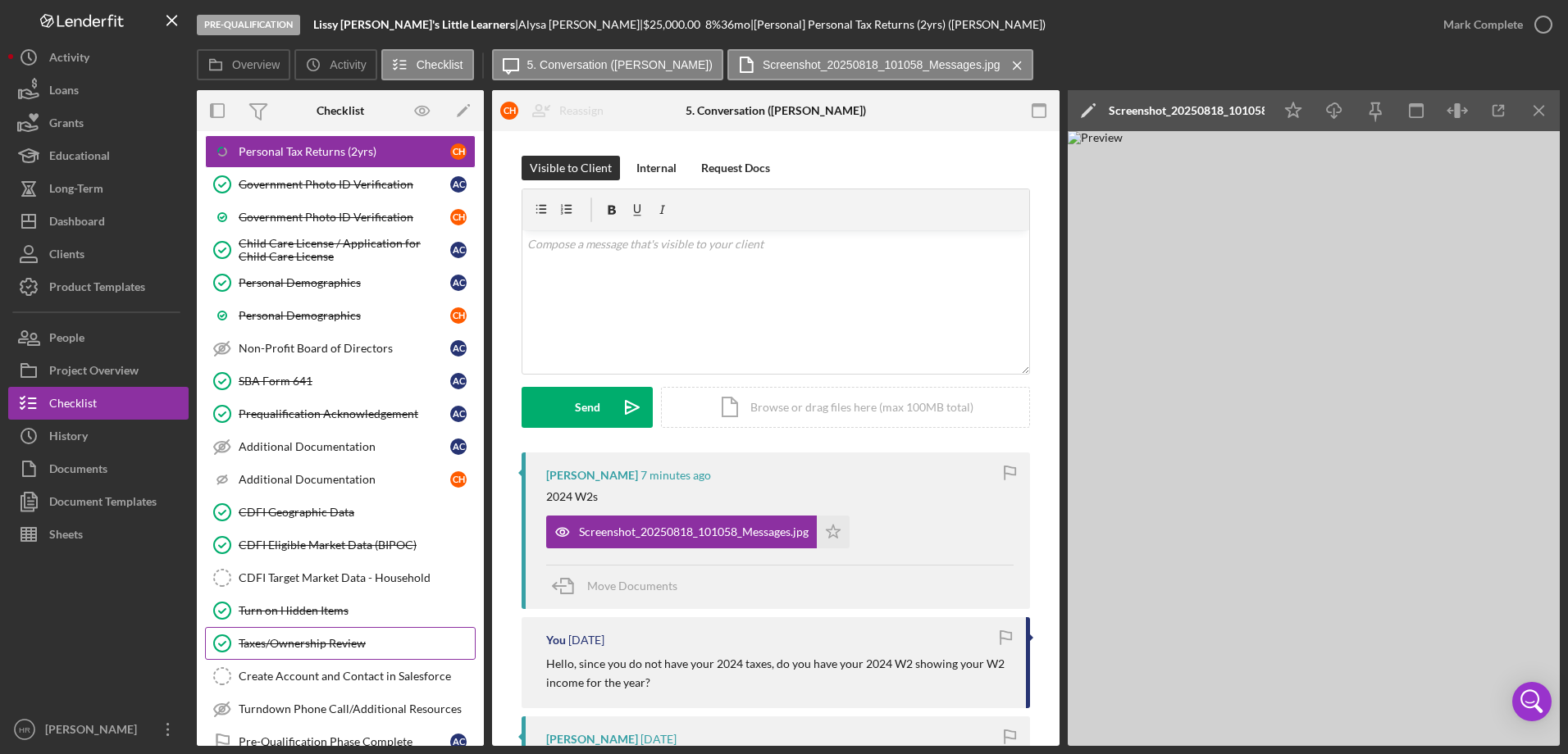
scroll to position [328, 0]
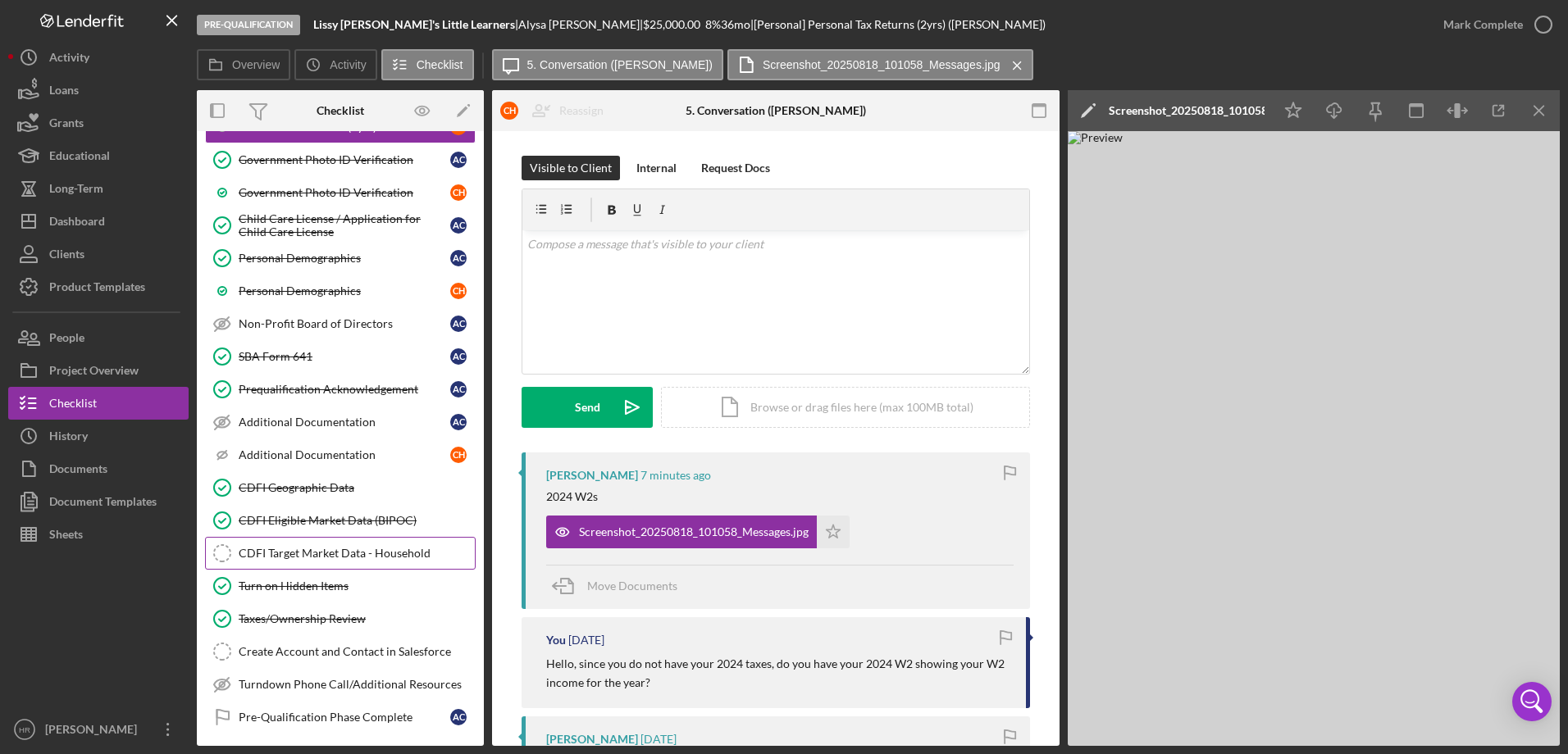
click at [315, 559] on div "CDFI Target Market Data - Household" at bounding box center [357, 553] width 236 height 13
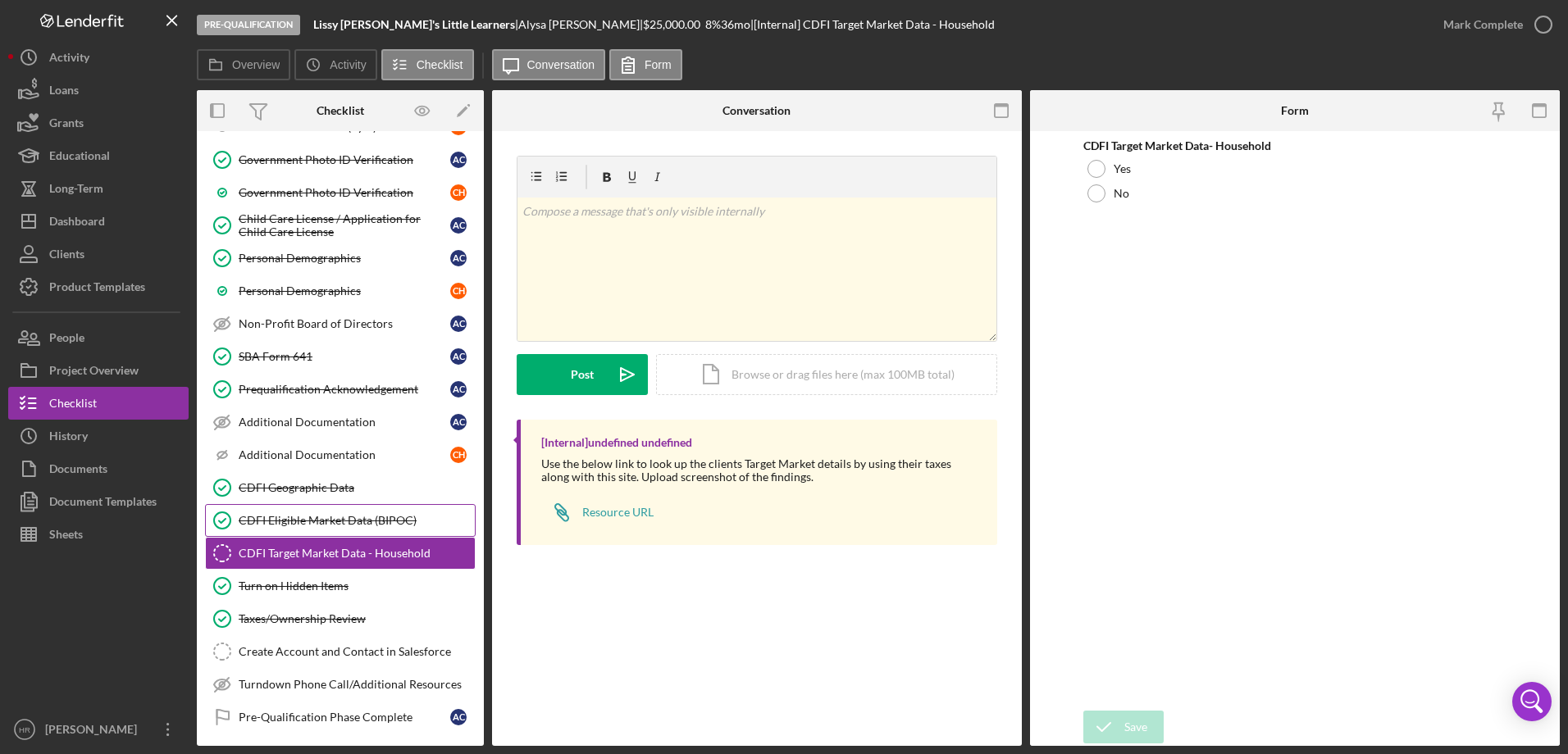
click at [291, 509] on link "CDFI Eligible Market Data (BIPOC) CDFI Eligible Market Data (BIPOC)" at bounding box center [340, 520] width 271 height 33
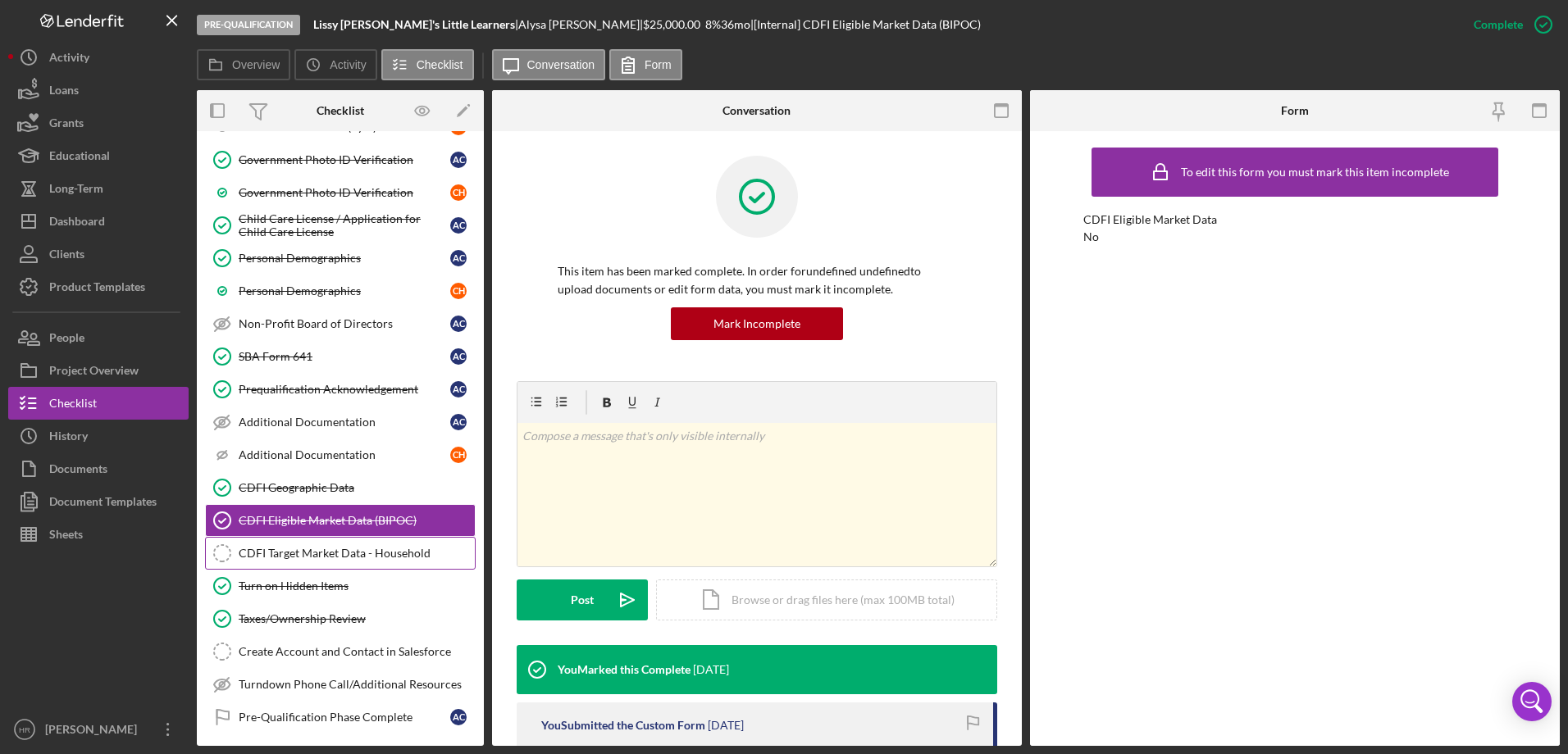
click at [292, 549] on div "CDFI Target Market Data - Household" at bounding box center [357, 553] width 236 height 13
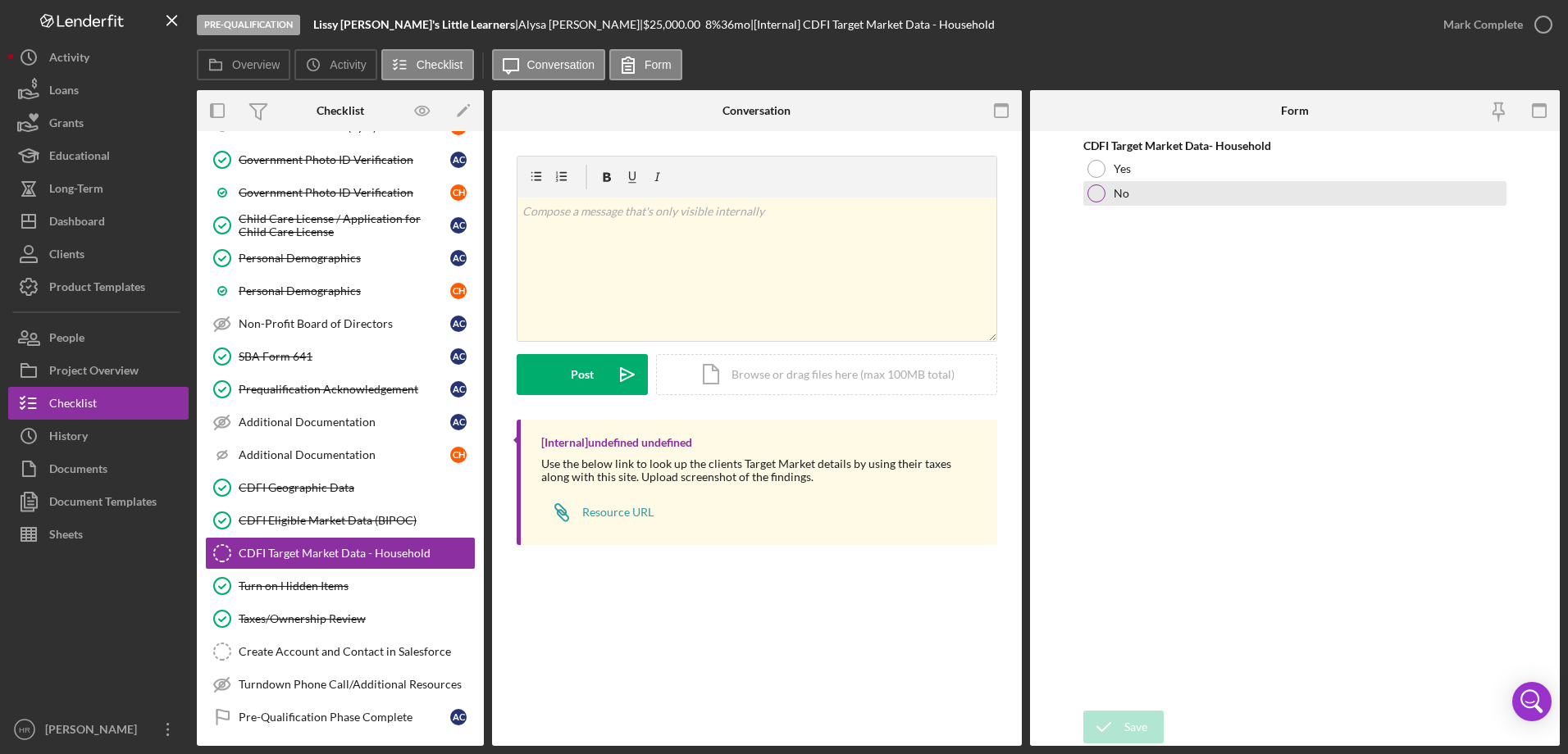
click at [1103, 195] on div at bounding box center [1096, 193] width 18 height 18
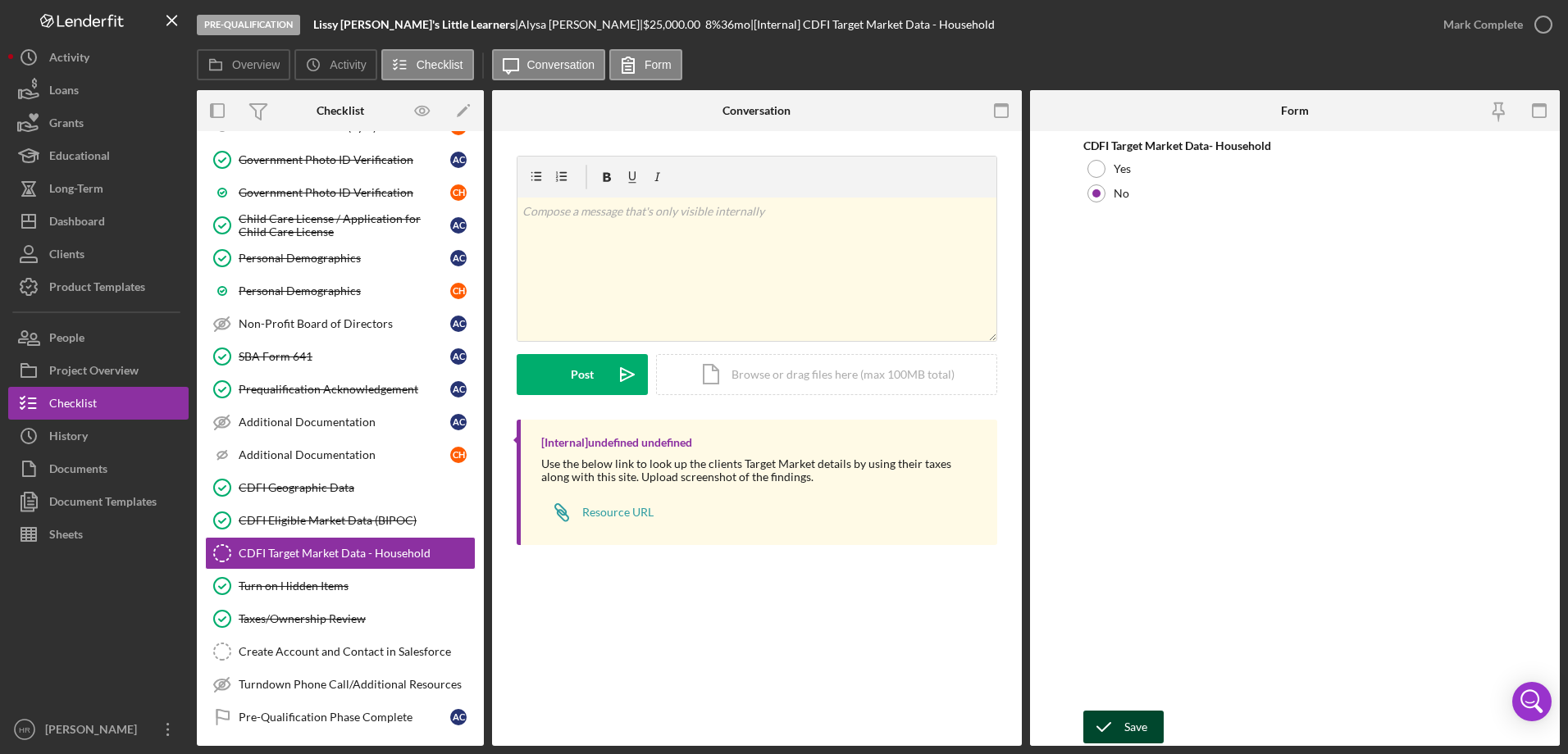
click at [1138, 722] on div "Save" at bounding box center [1135, 727] width 23 height 33
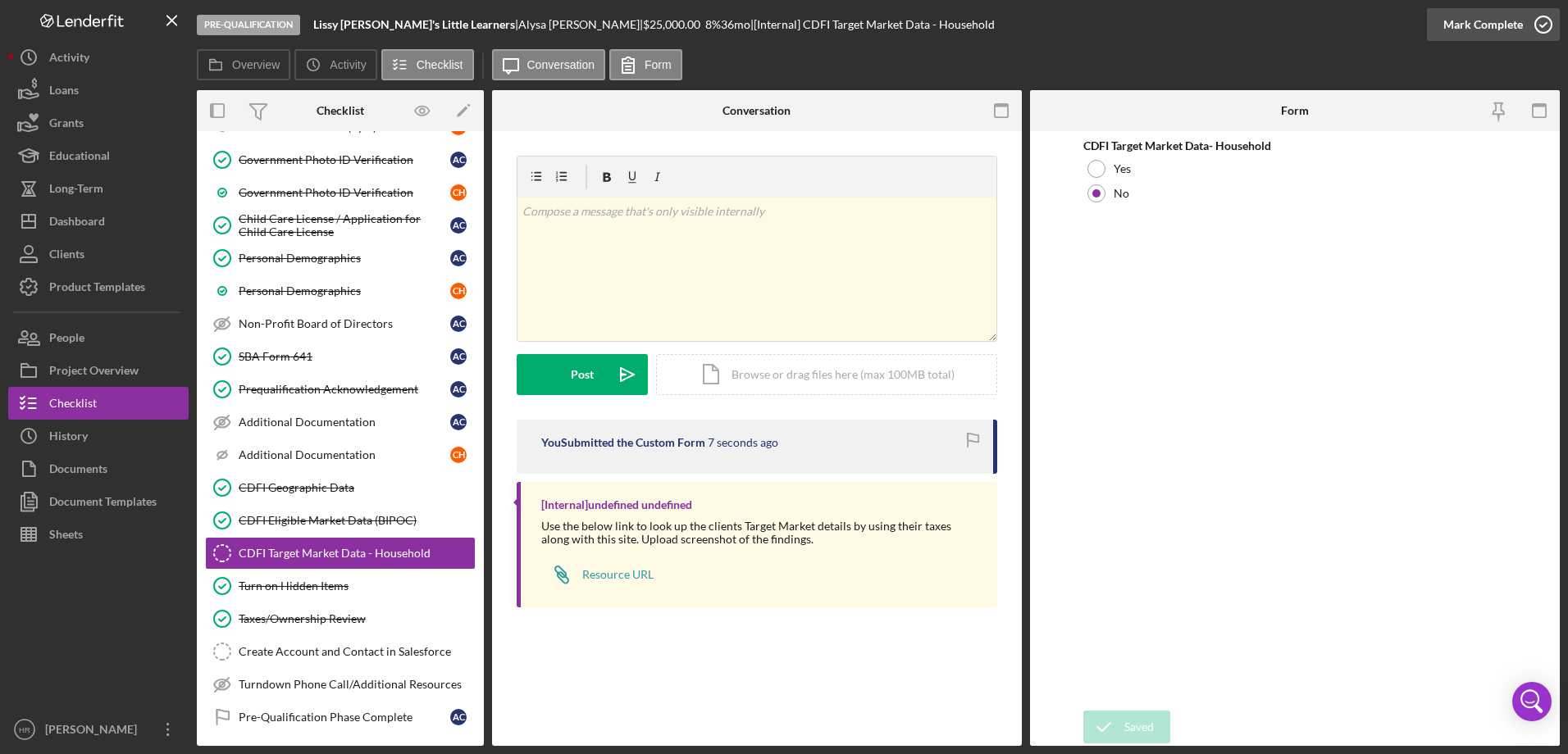
click at [1544, 23] on icon "button" at bounding box center [1544, 25] width 41 height 41
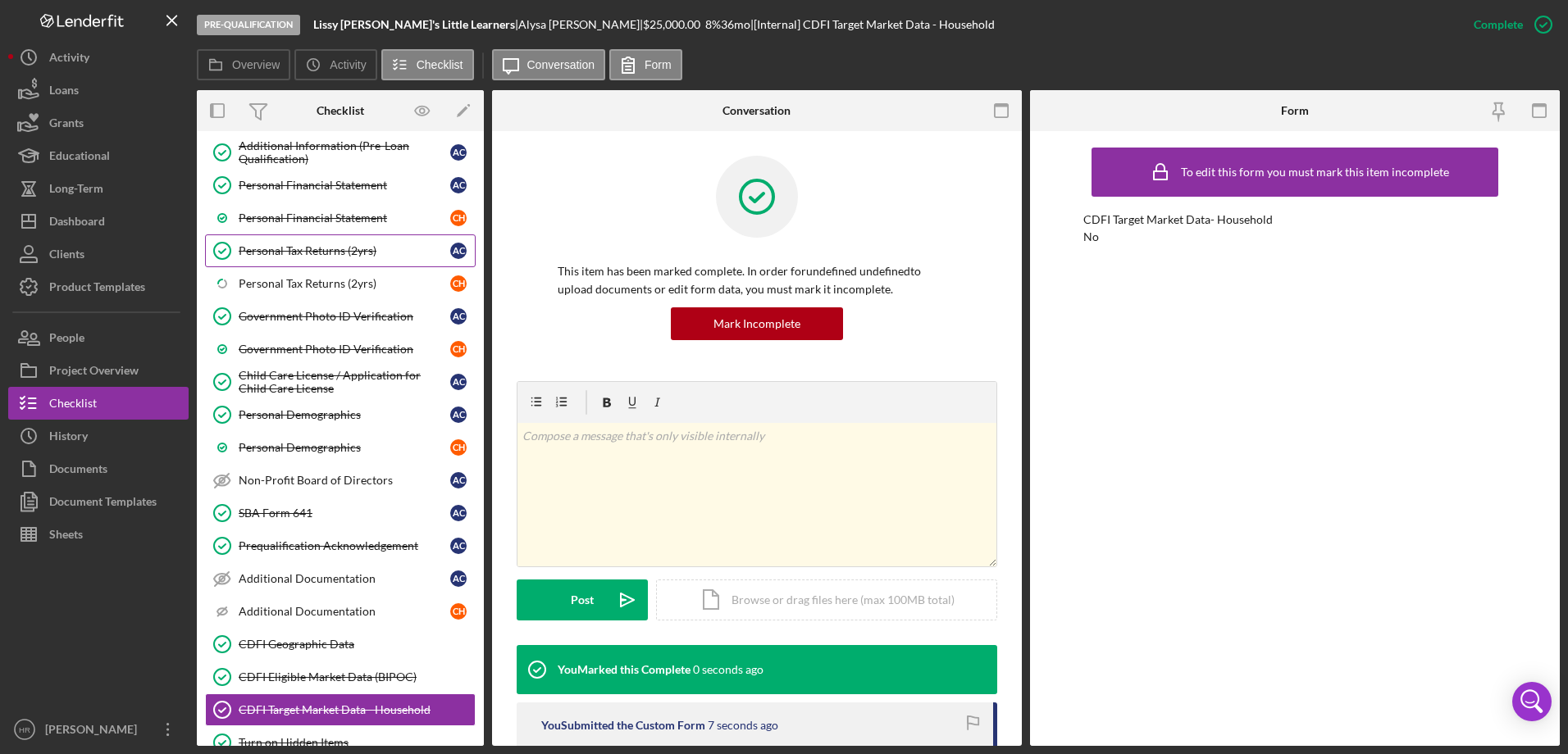
scroll to position [82, 0]
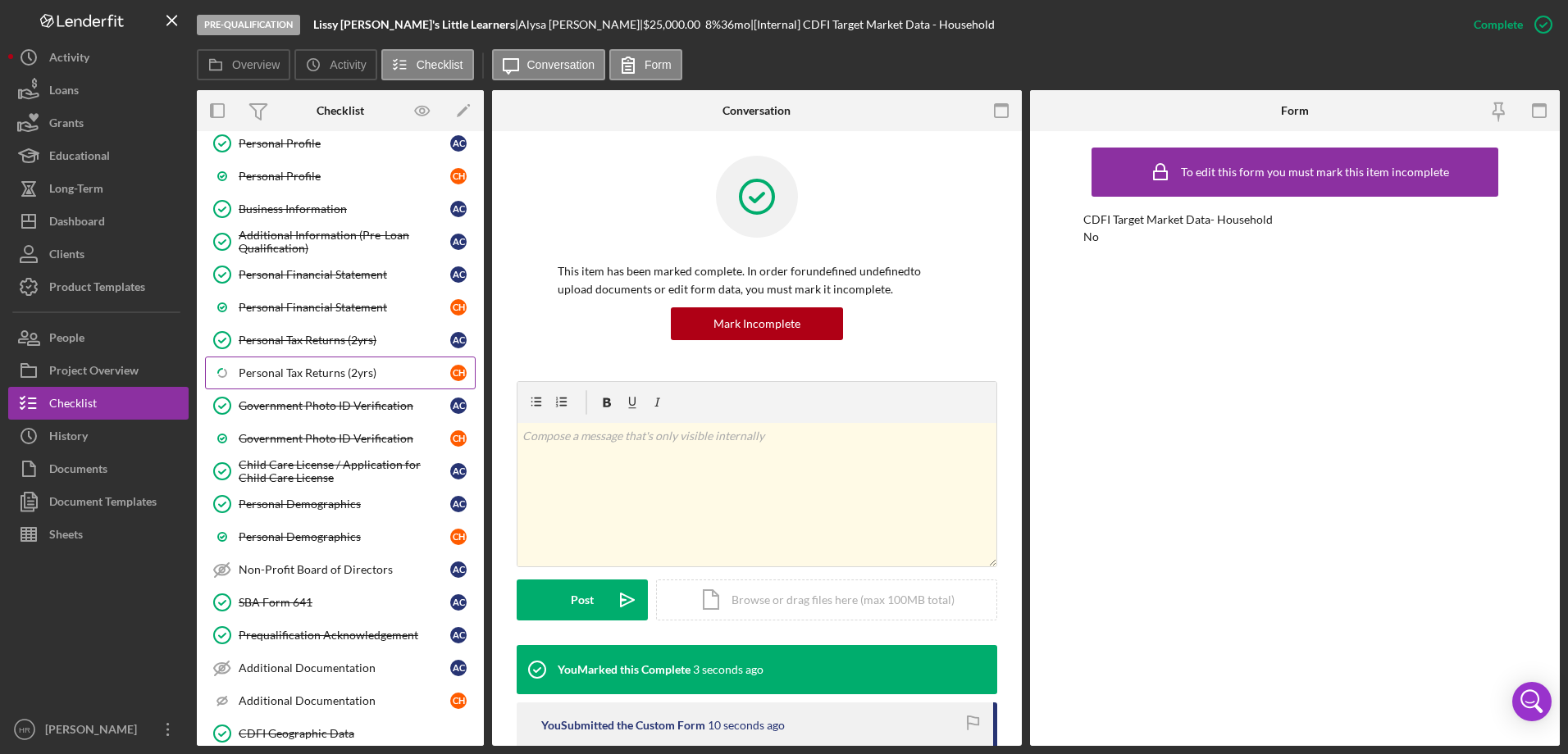
click at [310, 372] on div "Personal Tax Returns (2yrs)" at bounding box center [344, 372] width 211 height 13
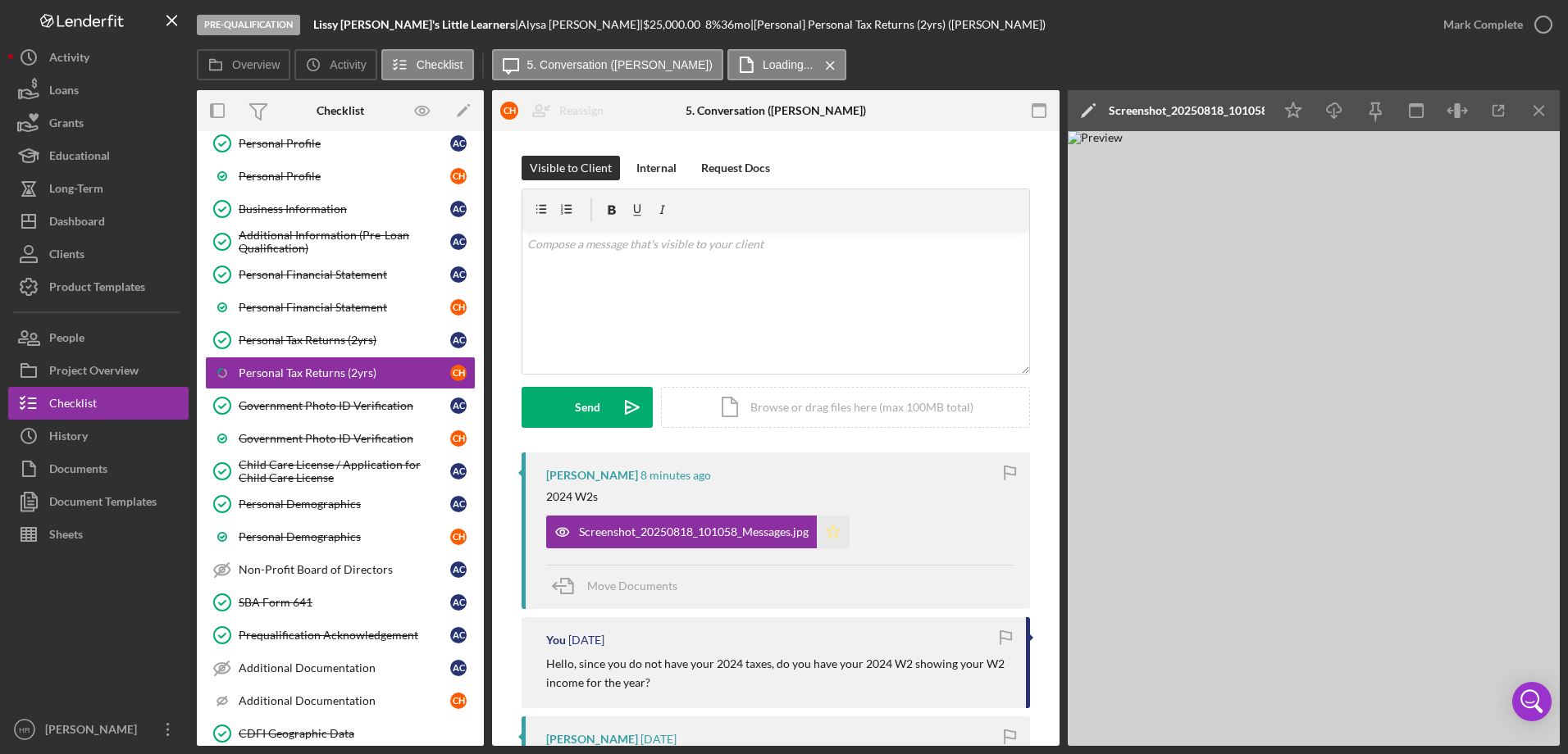
click at [838, 530] on polygon "button" at bounding box center [834, 531] width 14 height 13
click at [1542, 22] on icon "button" at bounding box center [1544, 25] width 41 height 41
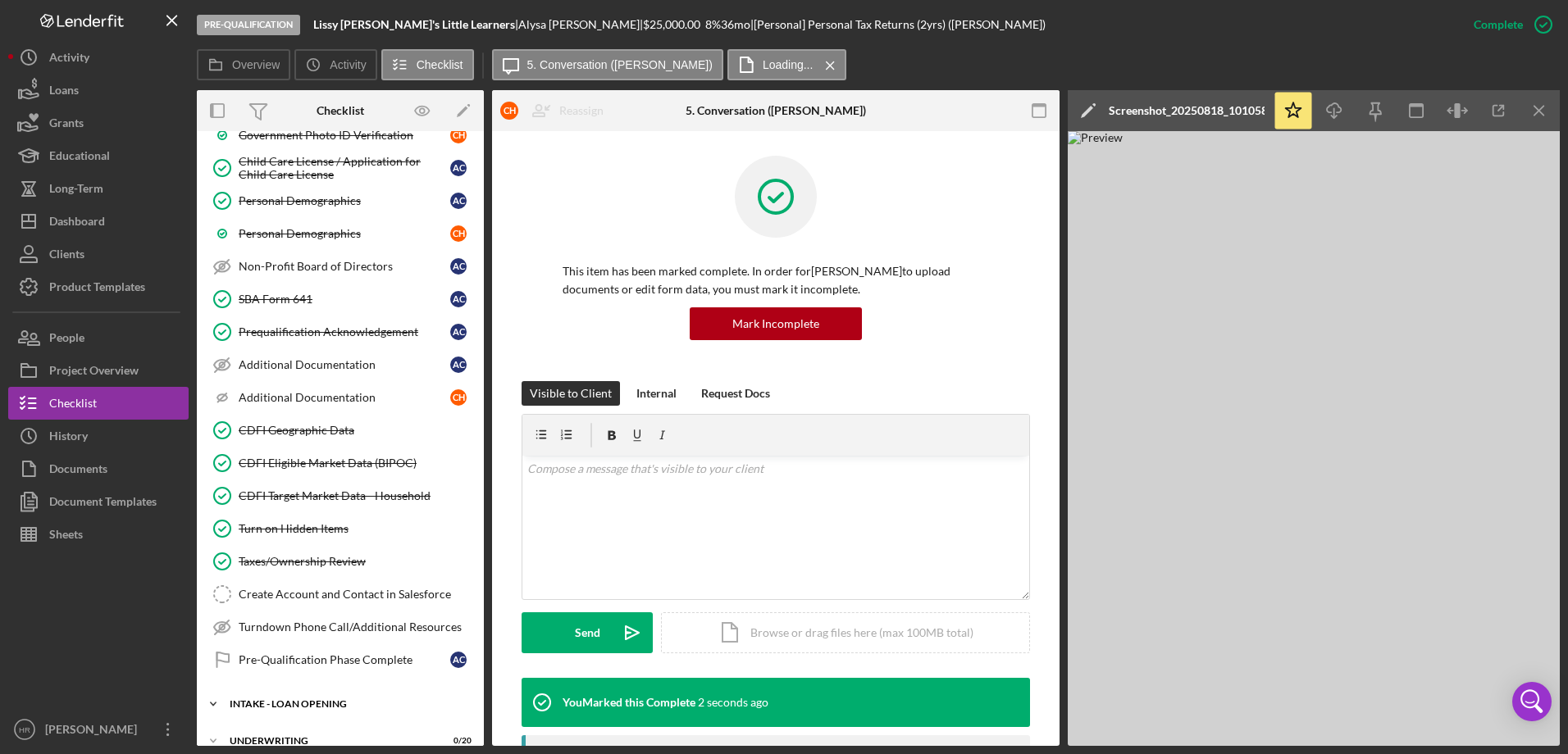
scroll to position [410, 0]
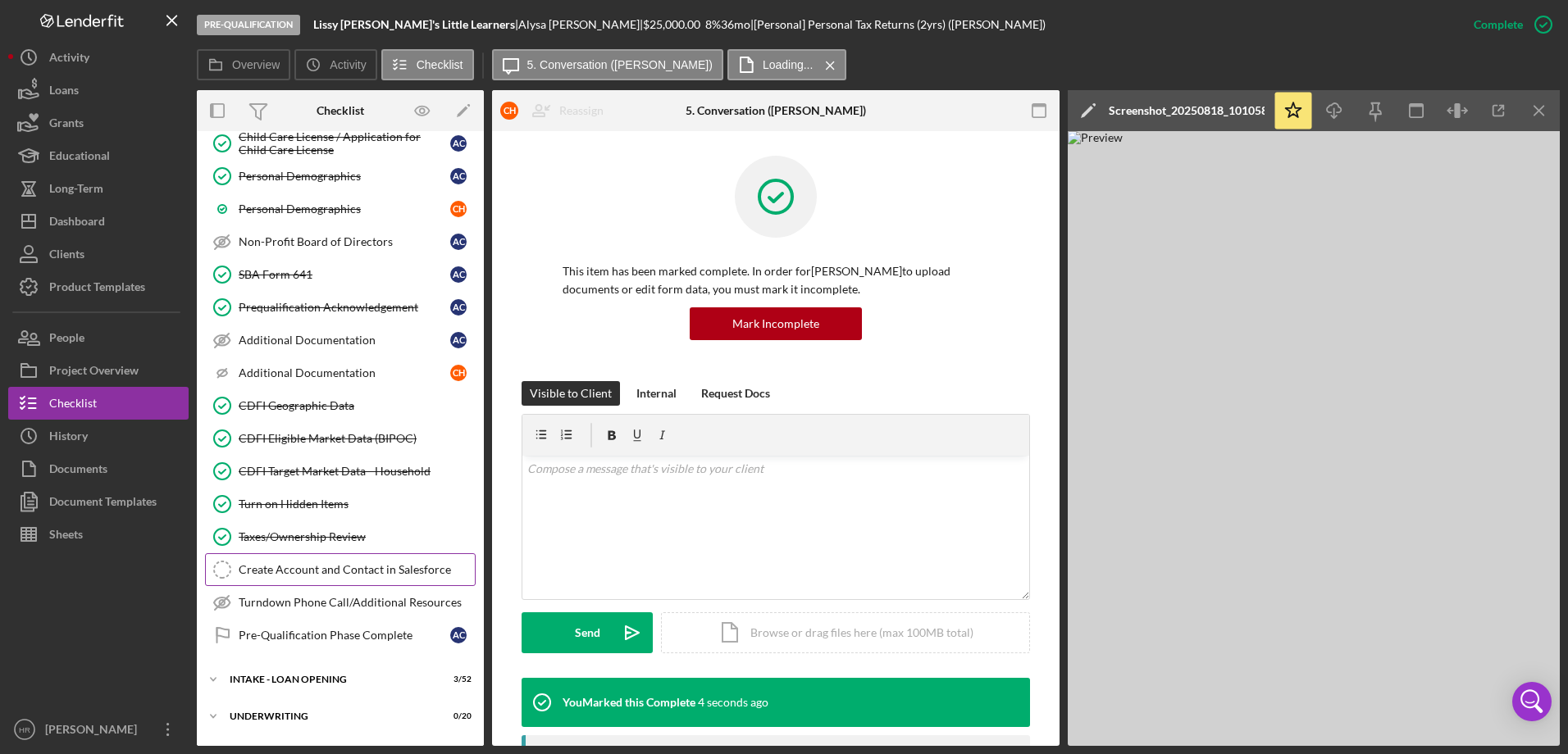
click at [312, 585] on link "Create Account and Contact in Salesforce Create Account and Contact in Salesfor…" at bounding box center [340, 570] width 271 height 33
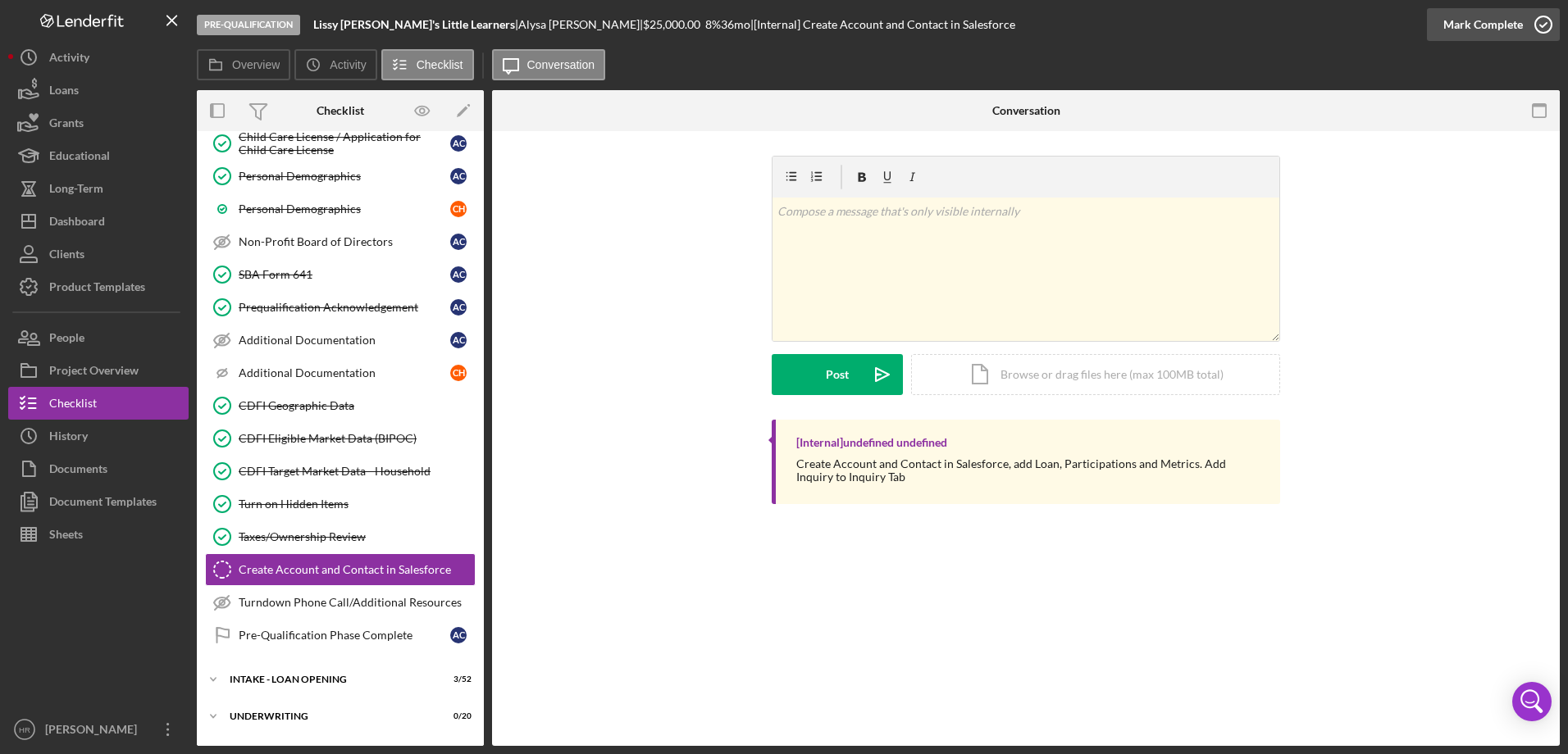
click at [1537, 19] on icon "button" at bounding box center [1544, 25] width 41 height 41
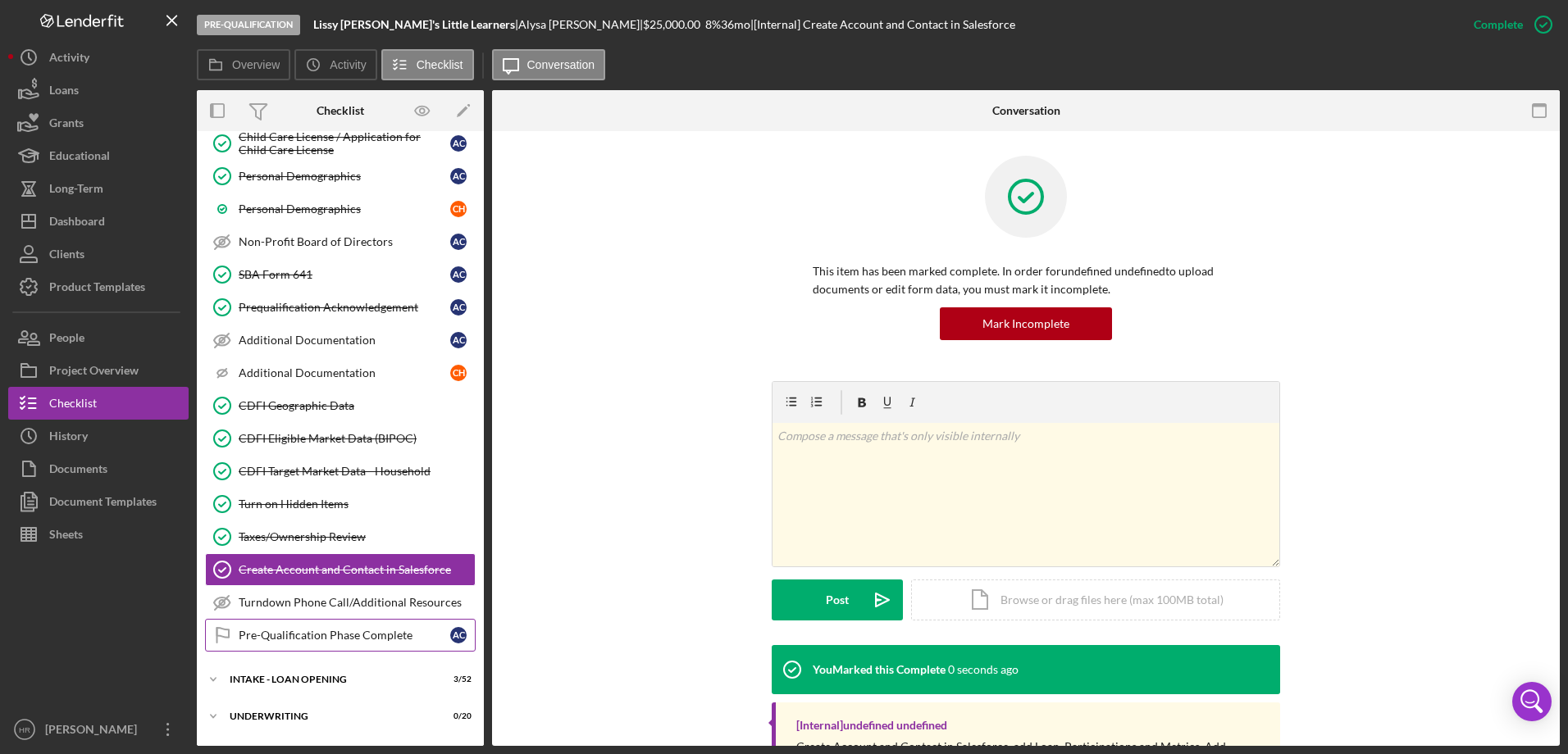
click at [348, 644] on link "Pre-Qualification Phase Complete Pre-Qualification Phase Complete A C" at bounding box center [340, 635] width 271 height 33
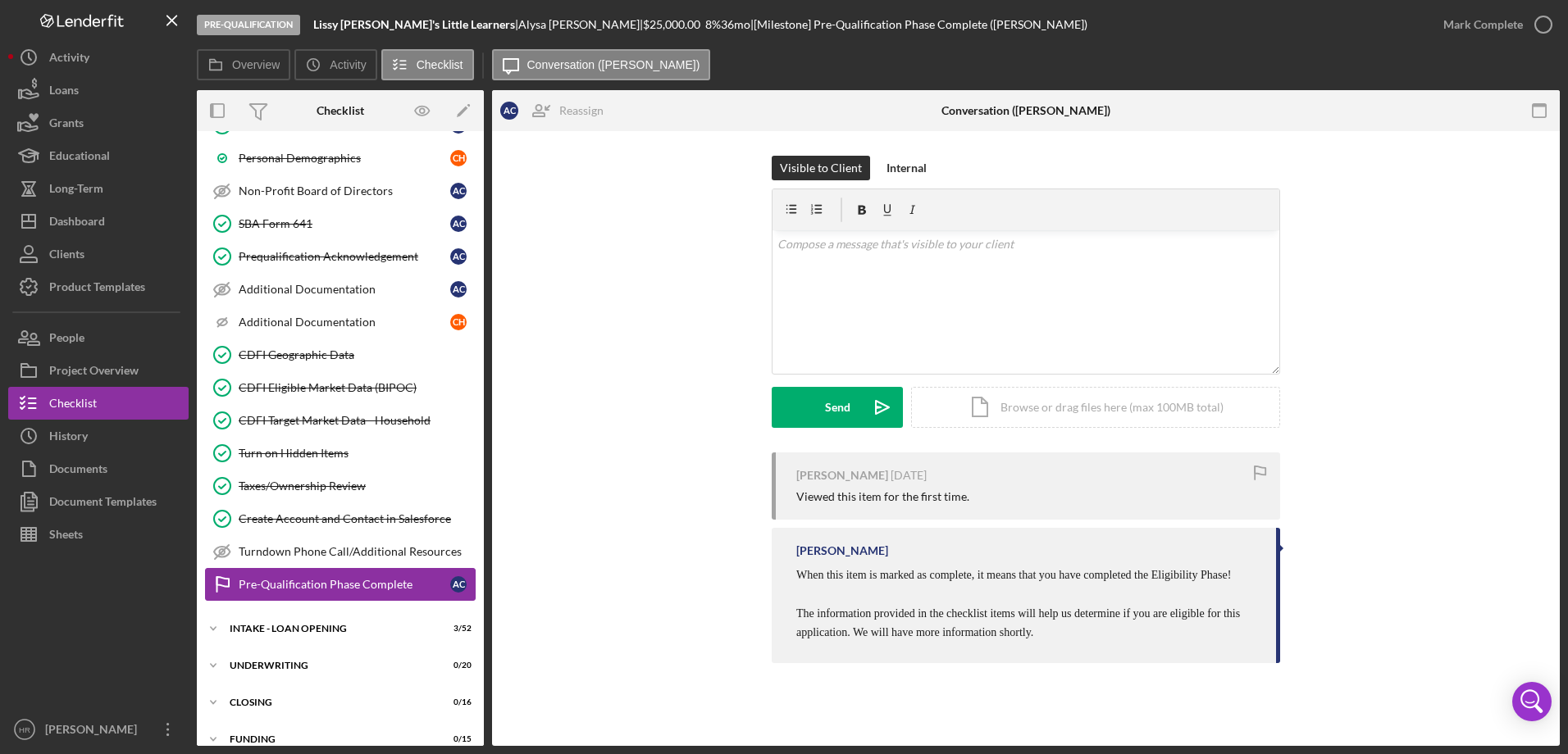
scroll to position [516, 0]
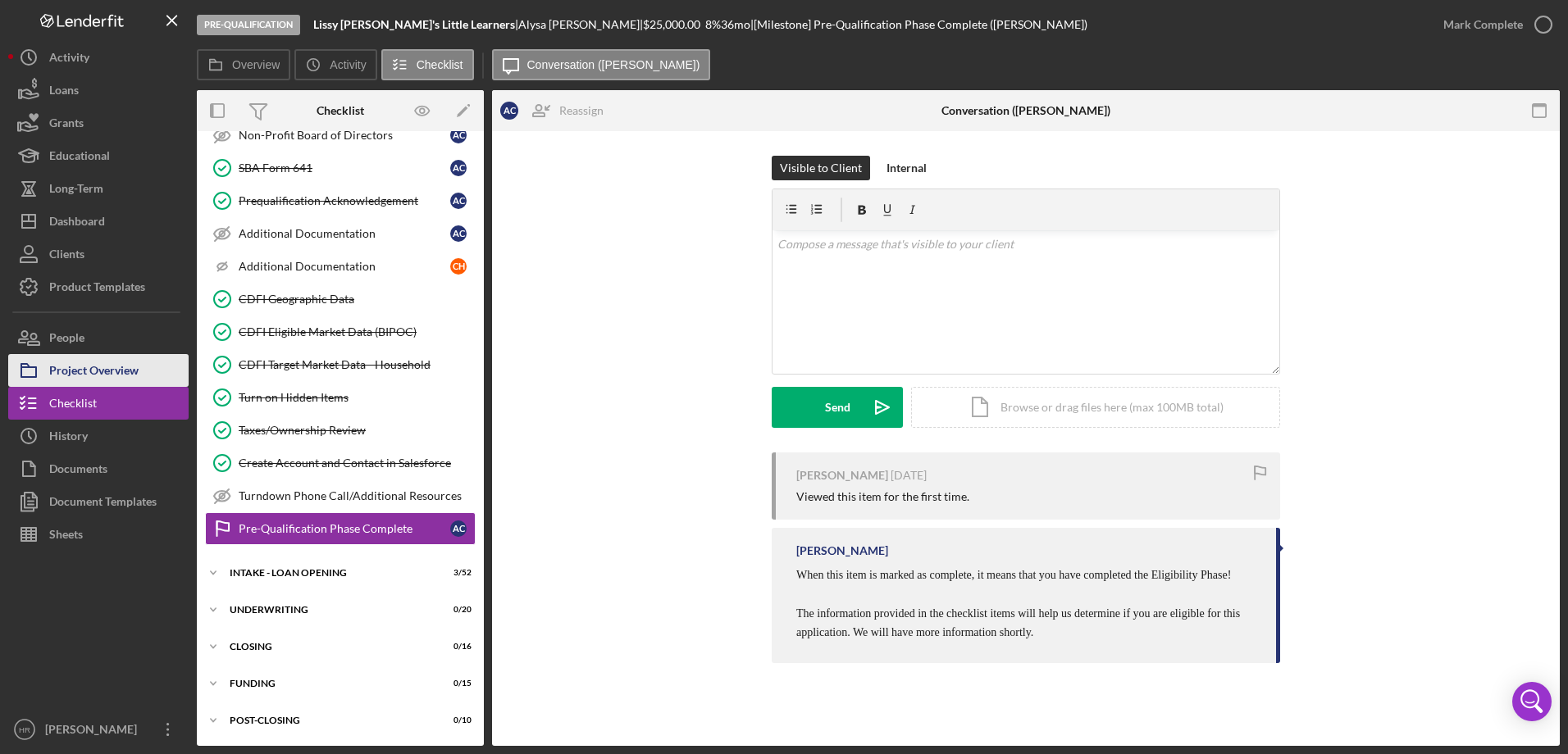
click at [96, 362] on div "Project Overview" at bounding box center [94, 372] width 90 height 37
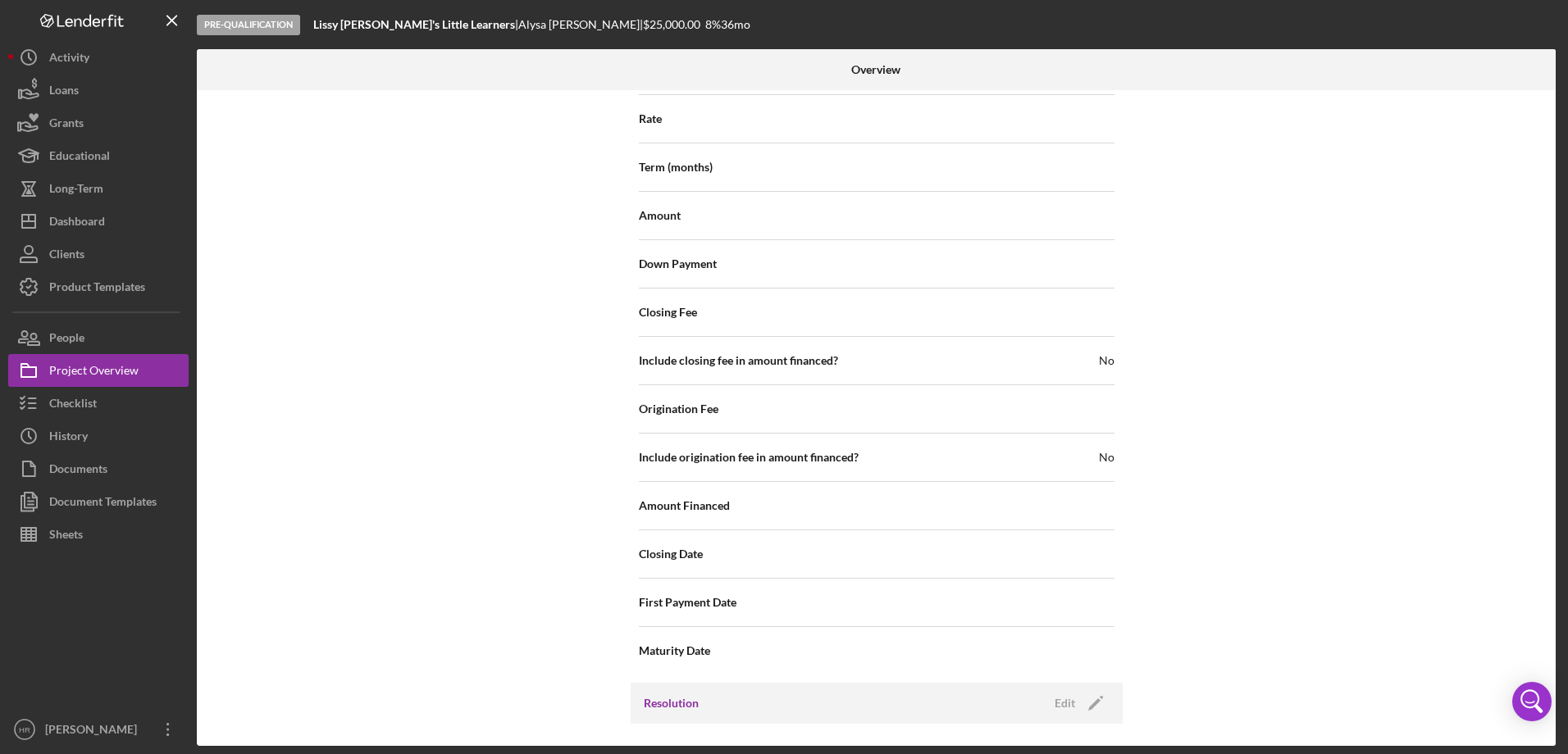
scroll to position [1748, 0]
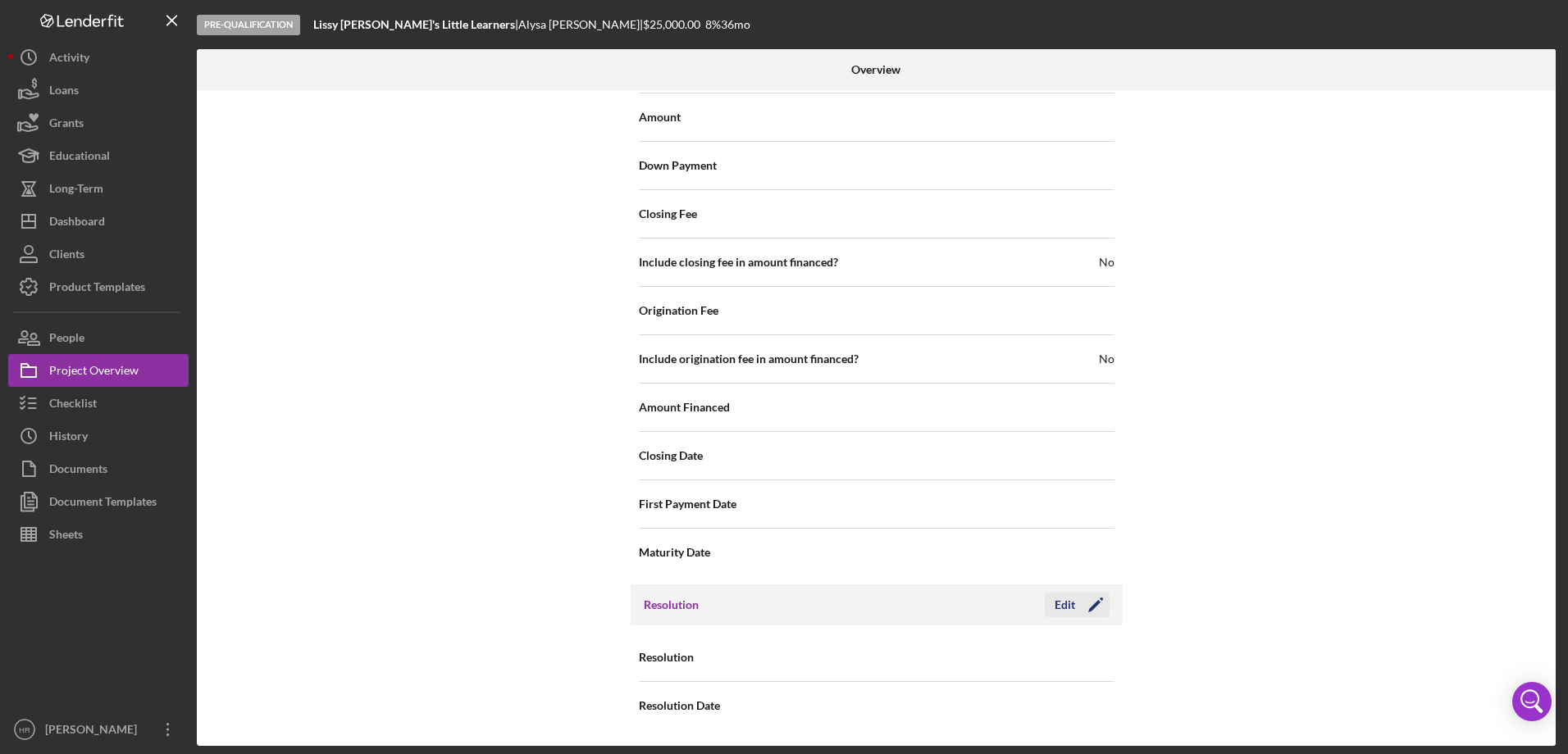
click at [1075, 593] on icon "Icon/Edit" at bounding box center [1096, 605] width 41 height 41
click at [945, 665] on div "Select..." at bounding box center [976, 658] width 197 height 38
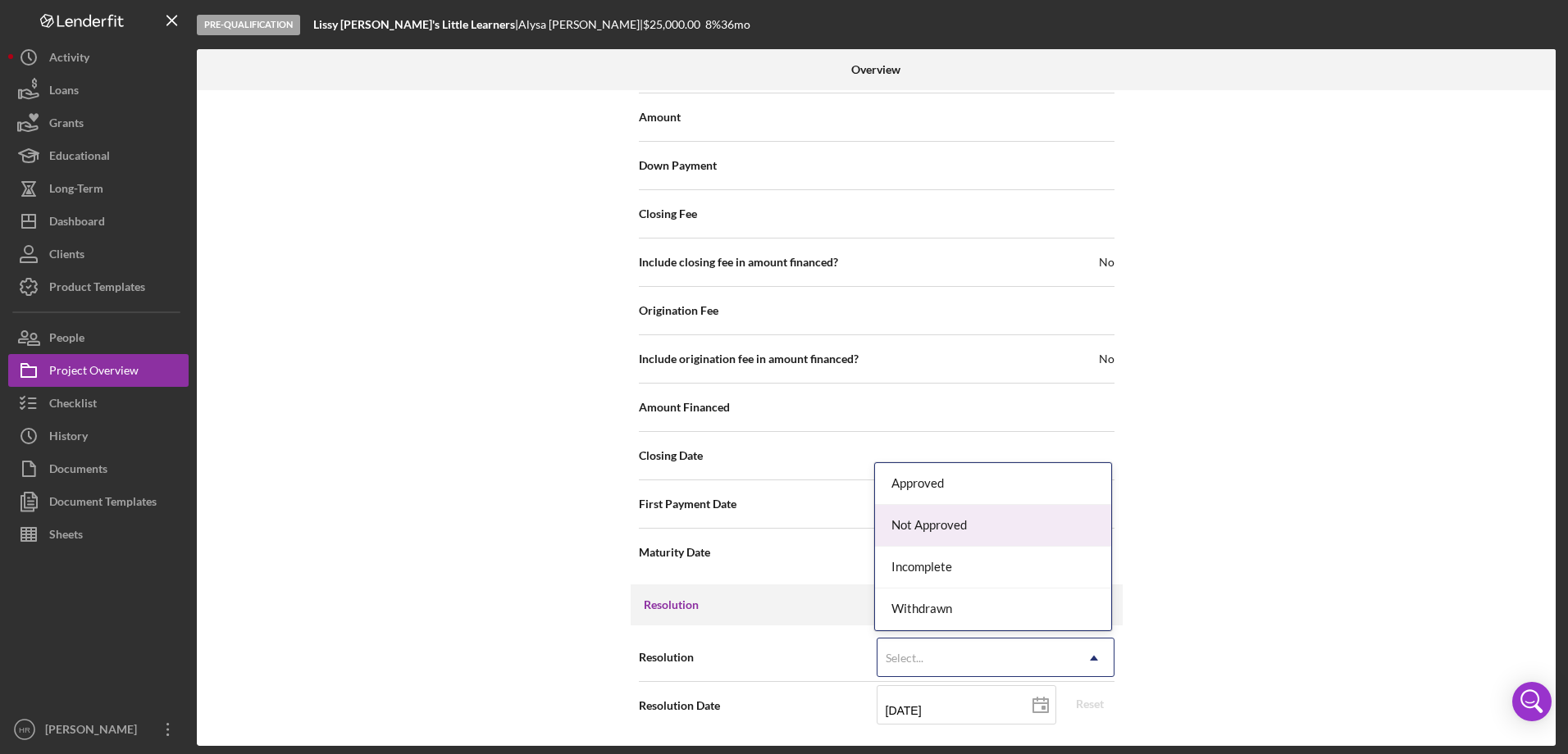
click at [938, 532] on div "Not Approved" at bounding box center [993, 526] width 236 height 42
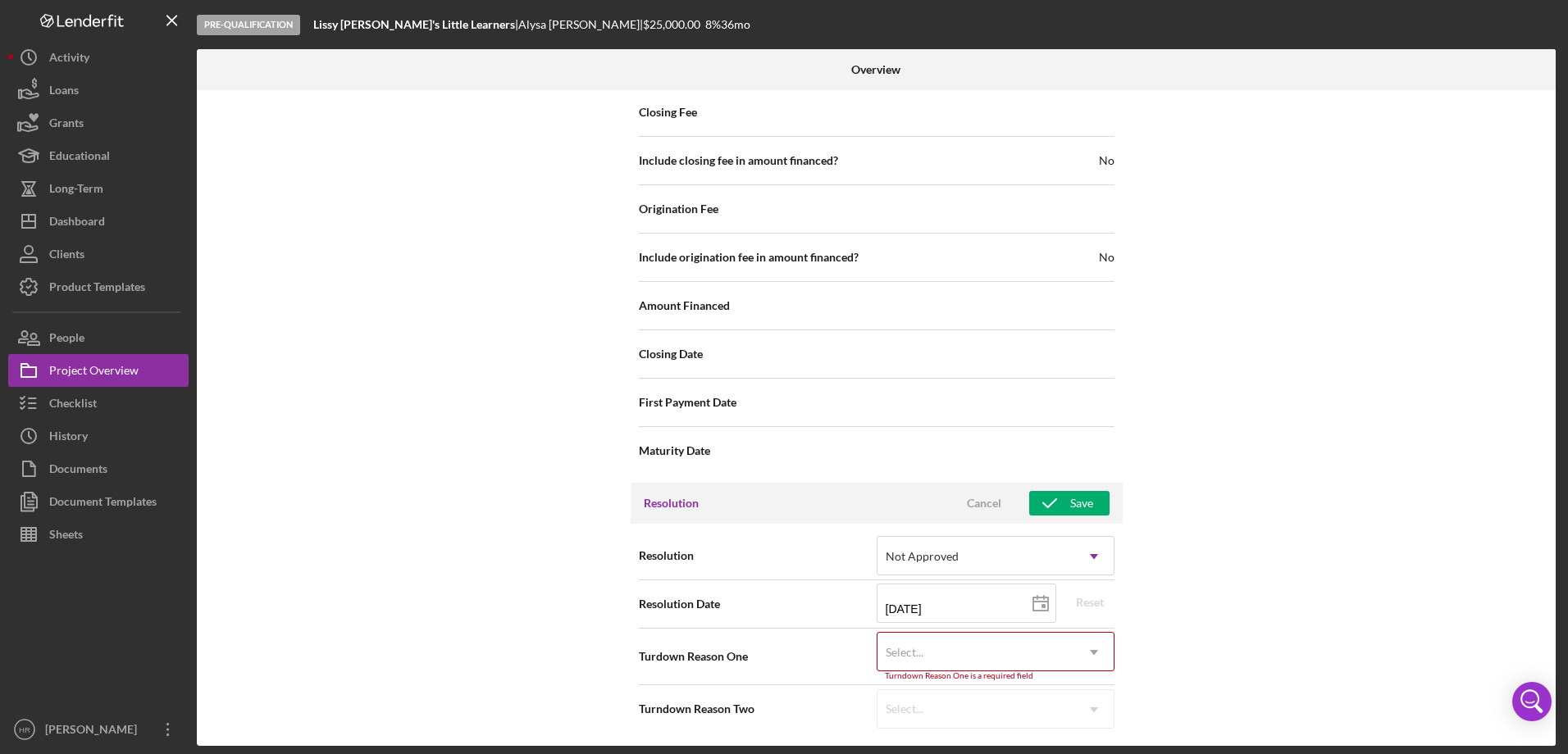
scroll to position [1854, 0]
click at [913, 660] on div "Select..." at bounding box center [976, 650] width 197 height 38
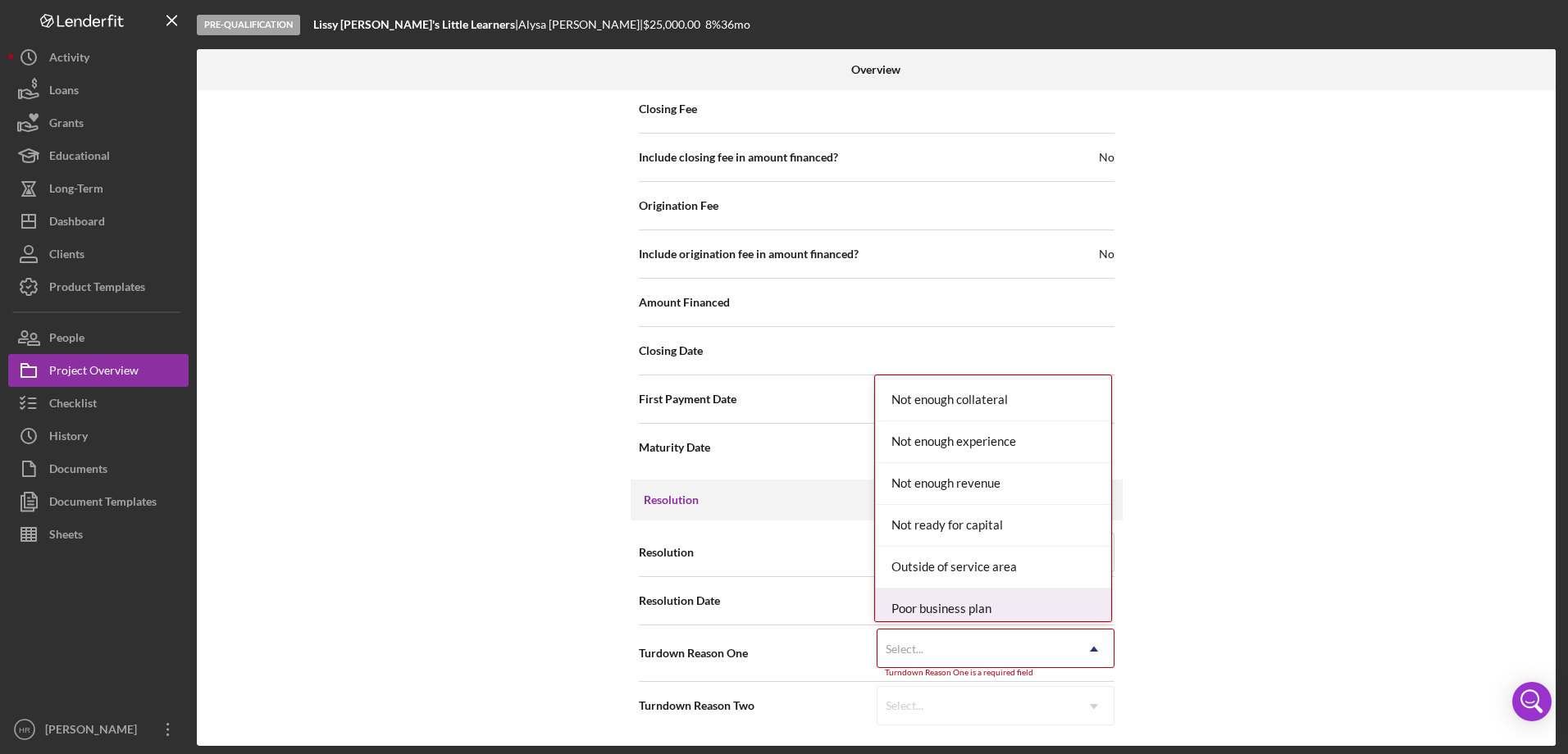
scroll to position [1229, 0]
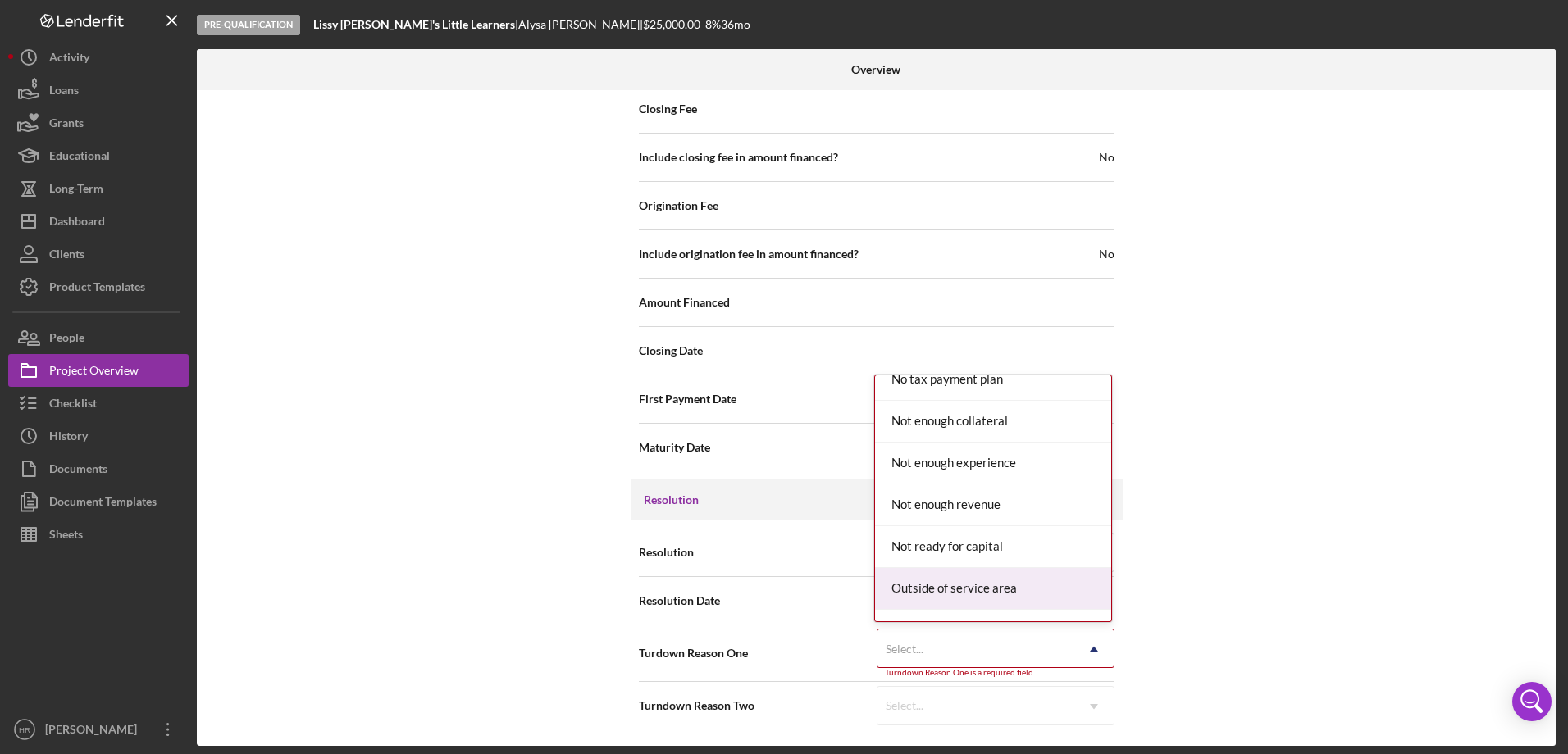
click at [957, 579] on div "Outside of service area" at bounding box center [993, 589] width 236 height 42
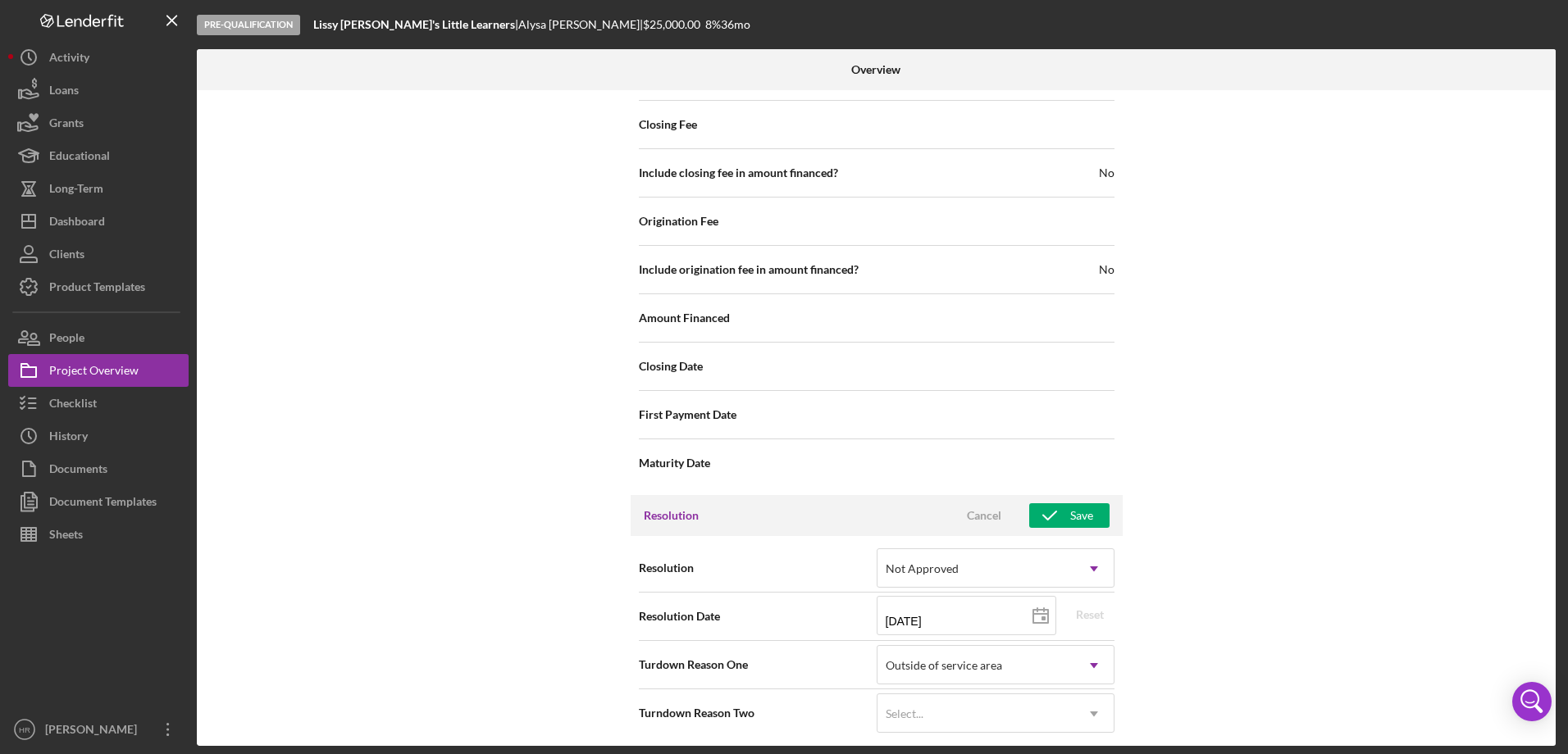
scroll to position [1846, 0]
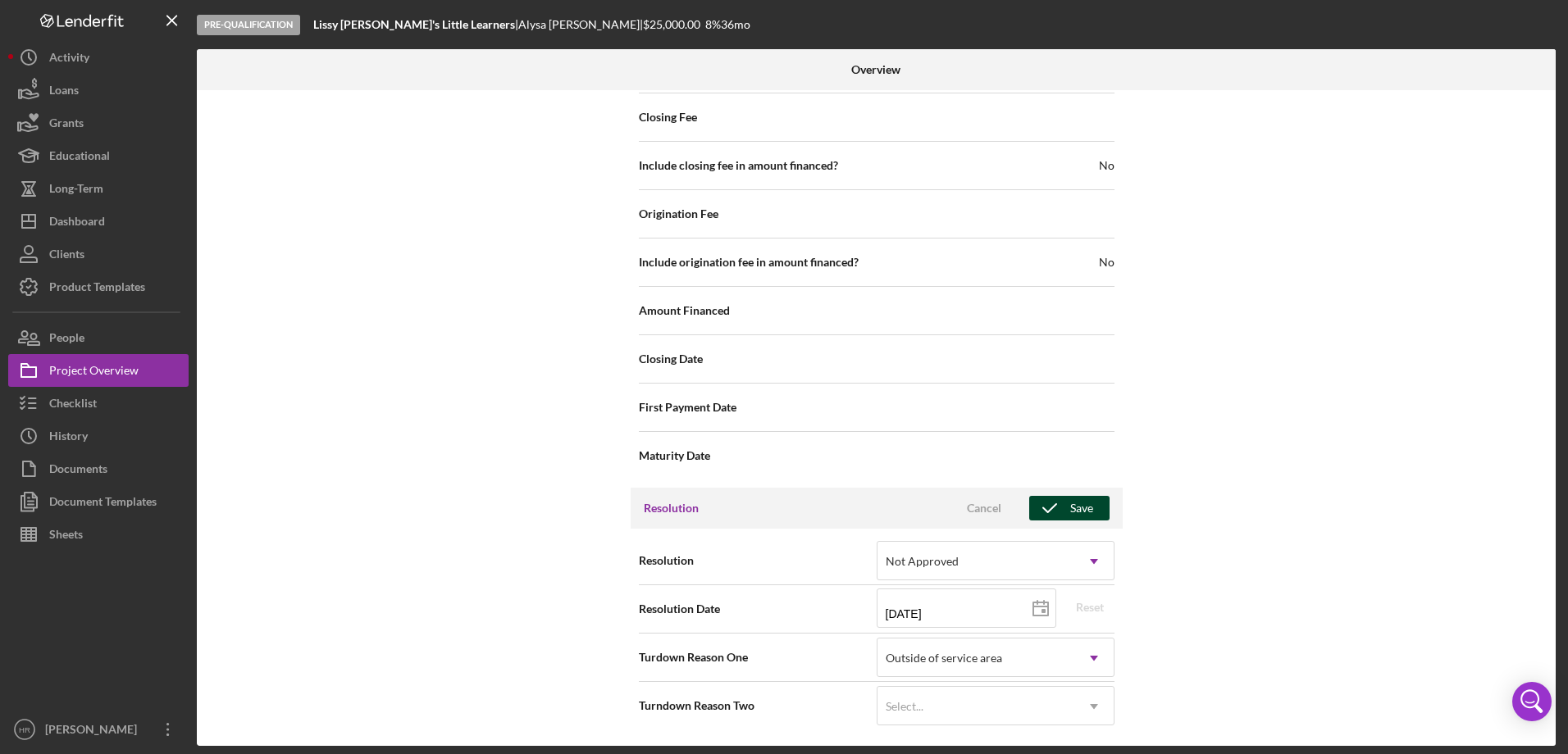
click at [1080, 498] on div "Save" at bounding box center [1082, 508] width 23 height 25
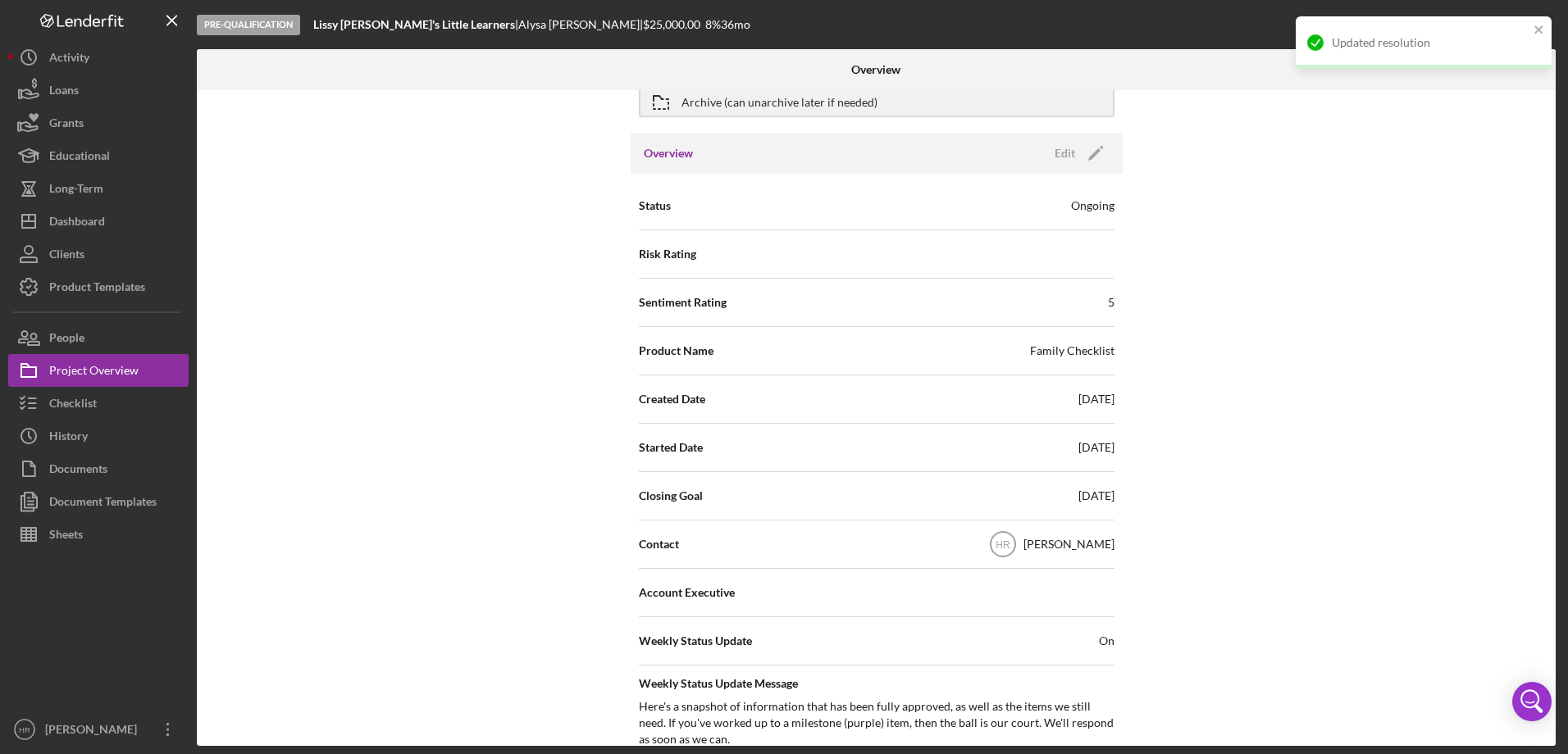
scroll to position [0, 0]
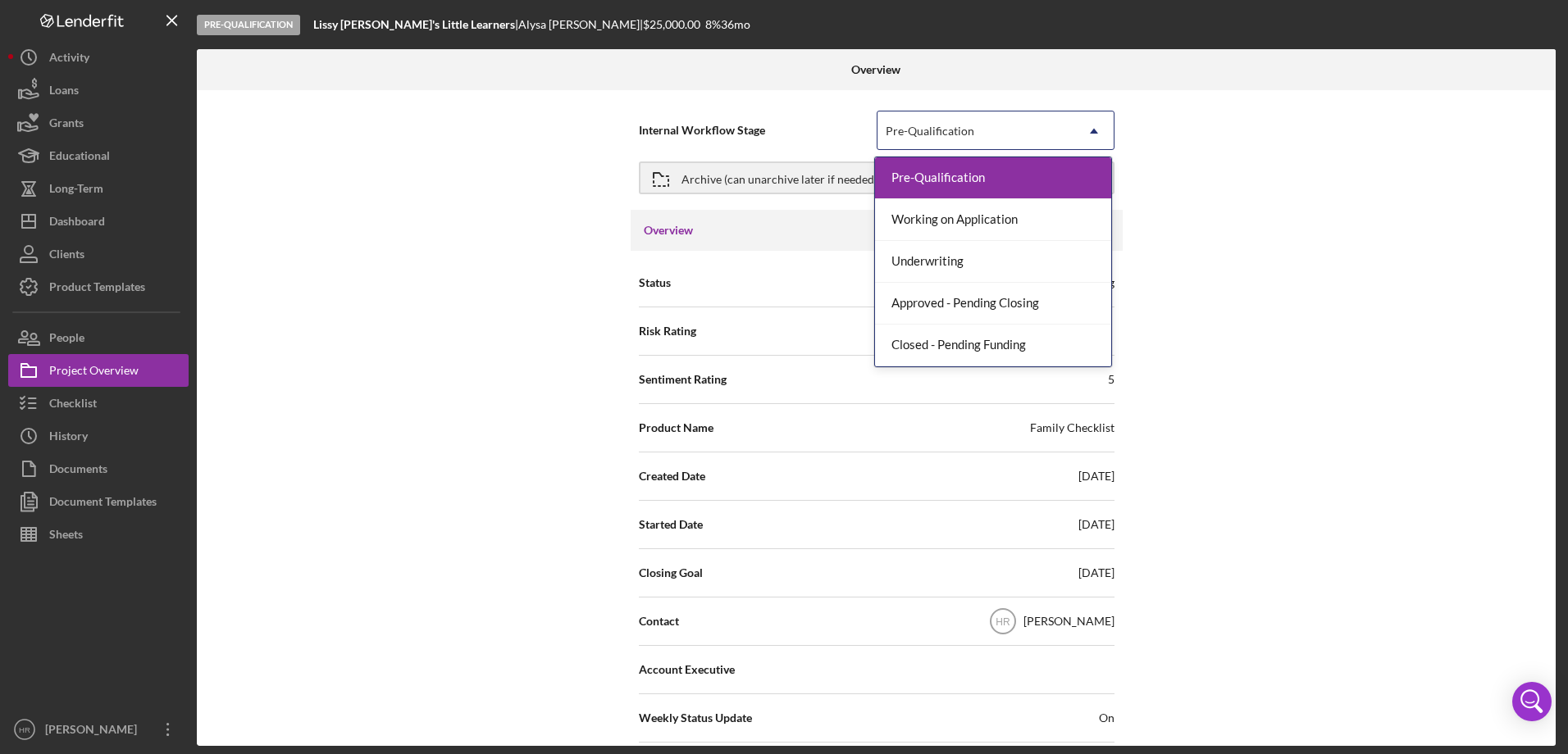
click at [946, 132] on div "Pre-Qualification" at bounding box center [929, 131] width 89 height 13
click at [1280, 302] on div "Internal Workflow Stage 5 results available. Use Up and Down to choose options,…" at bounding box center [876, 418] width 1359 height 656
click at [940, 128] on div "Pre-Qualification" at bounding box center [929, 131] width 89 height 13
click at [1269, 323] on div "Internal Workflow Stage 5 results available. Use Up and Down to choose options,…" at bounding box center [876, 418] width 1359 height 656
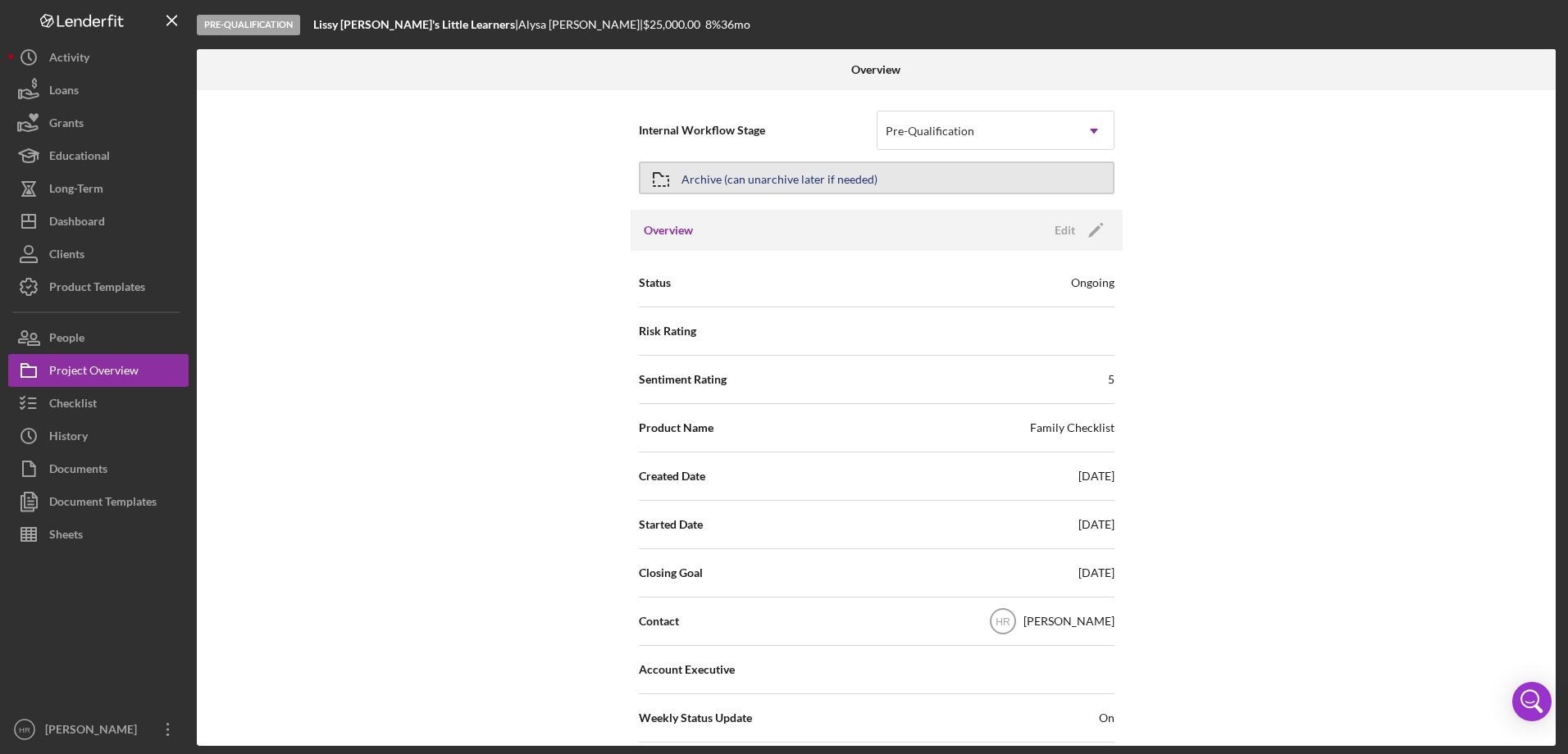
click at [723, 178] on div "Archive (can unarchive later if needed)" at bounding box center [779, 178] width 196 height 29
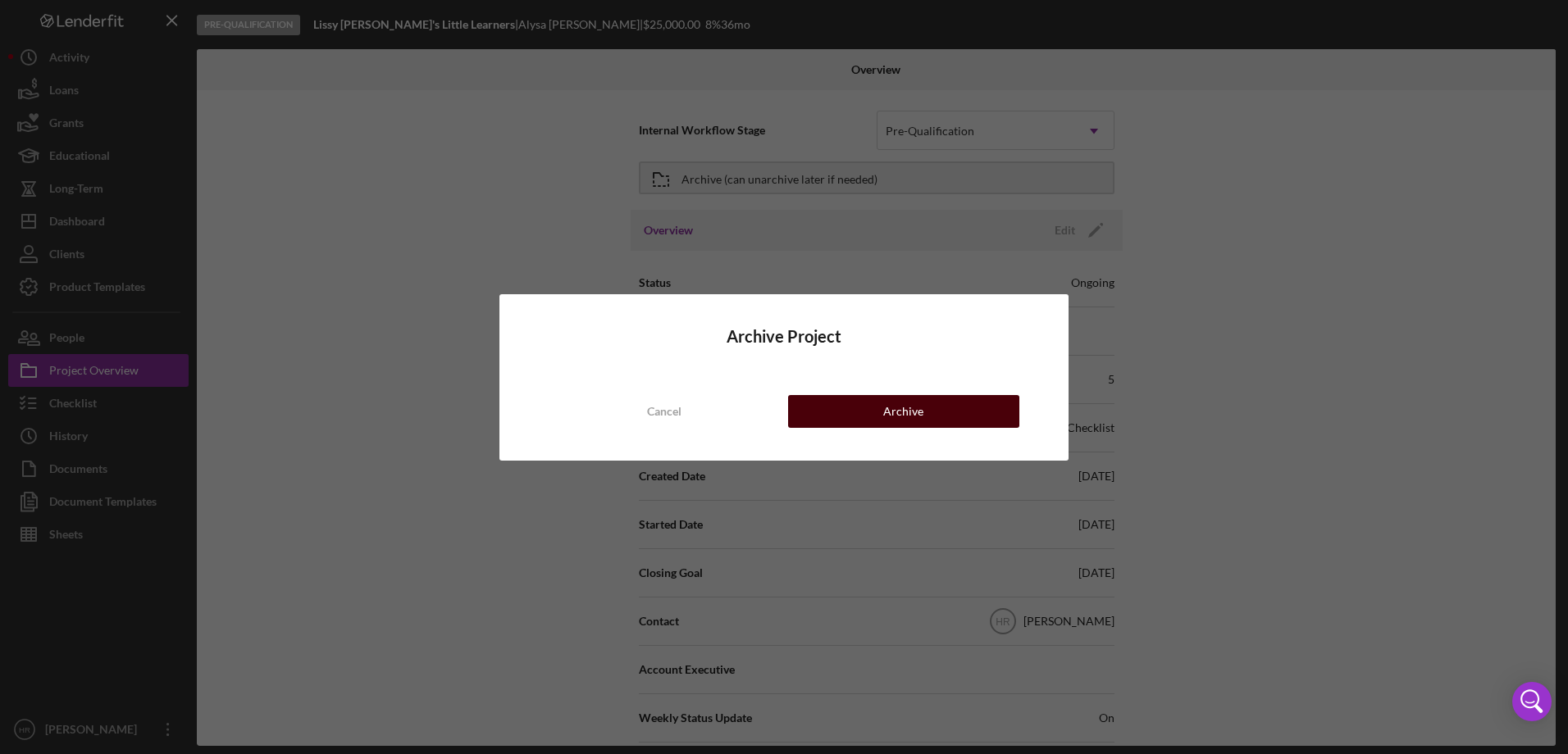
click at [920, 421] on div "Archive" at bounding box center [903, 412] width 41 height 33
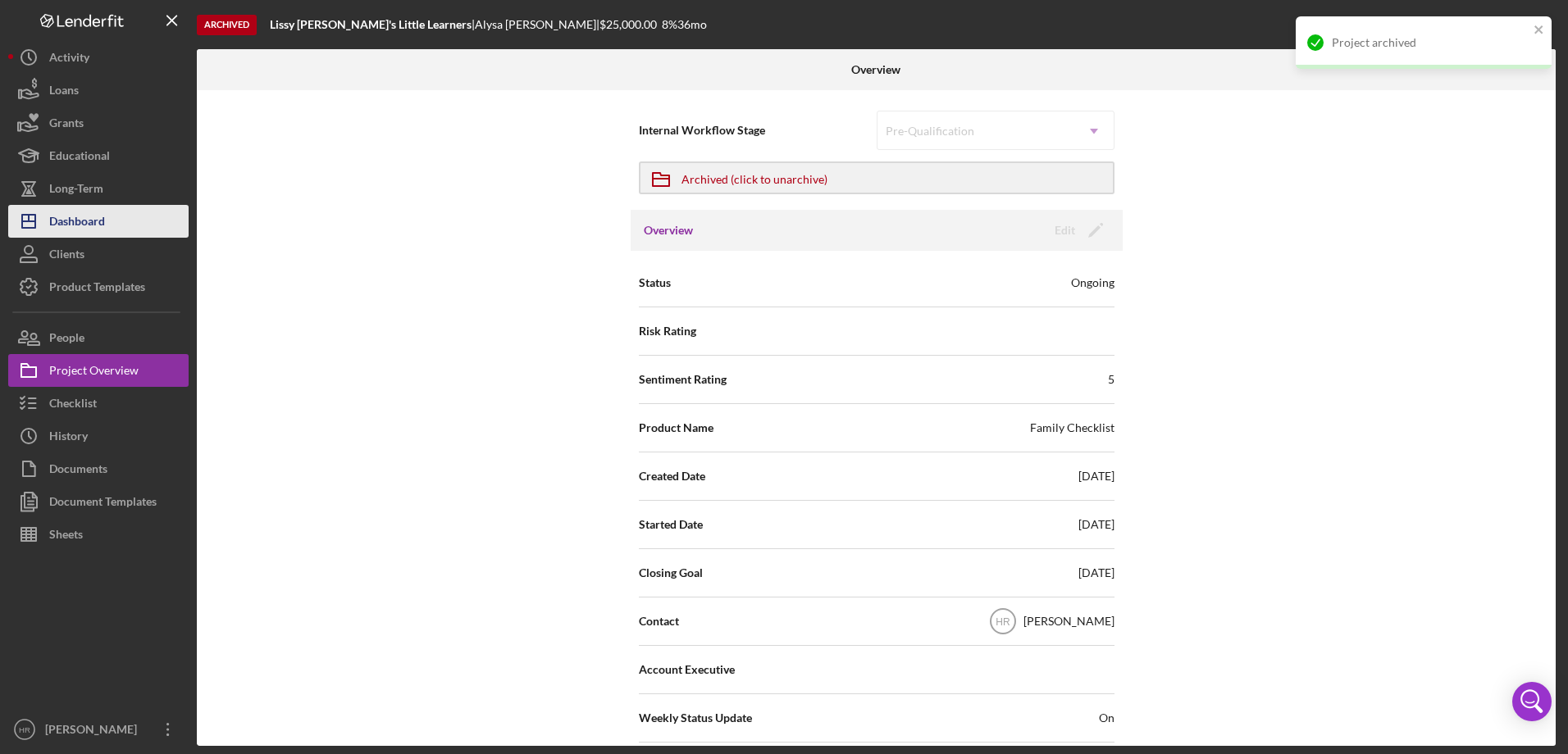
click at [93, 221] on div "Dashboard" at bounding box center [77, 223] width 56 height 37
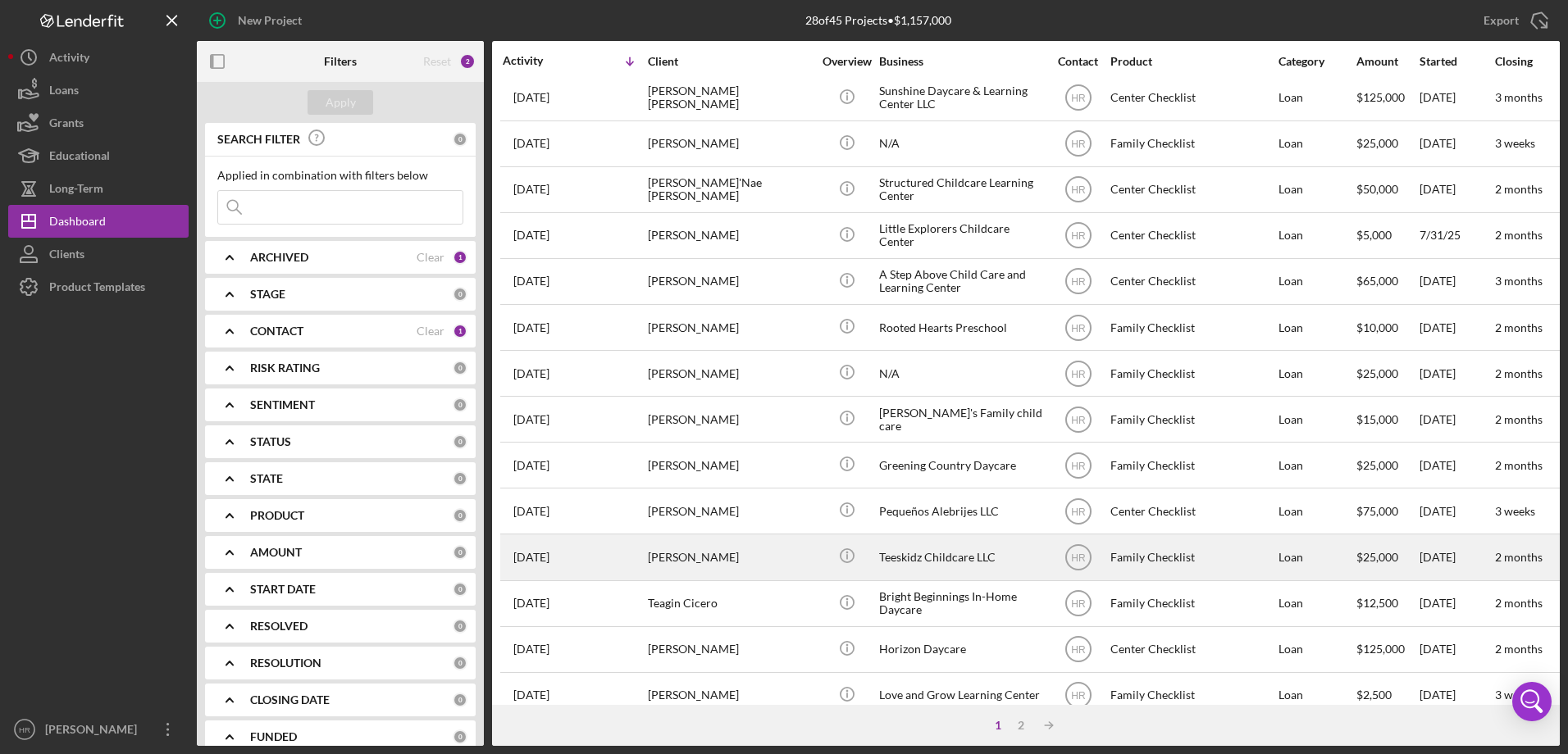
scroll to position [548, 0]
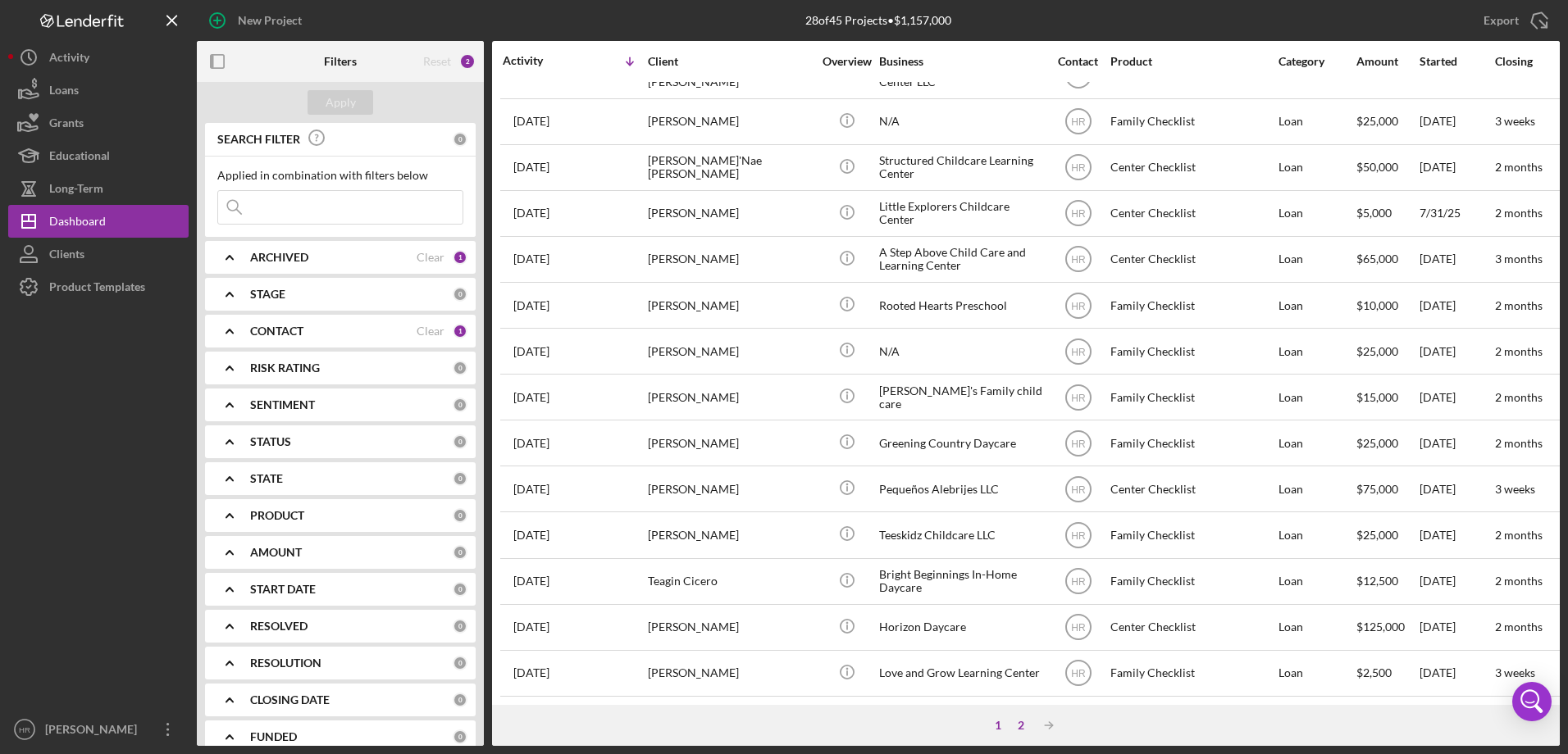
click at [1017, 722] on div "2" at bounding box center [1021, 725] width 23 height 13
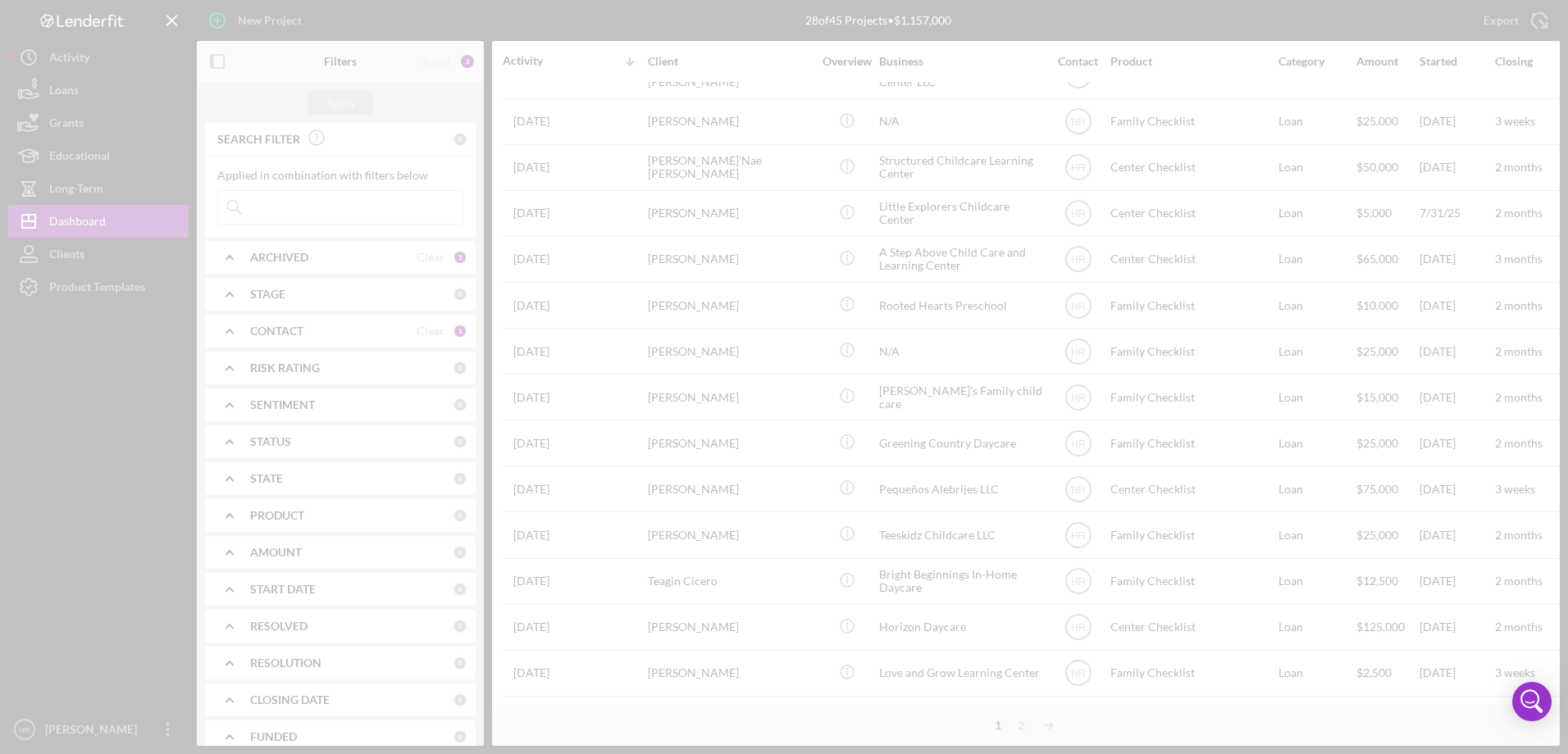
scroll to position [0, 0]
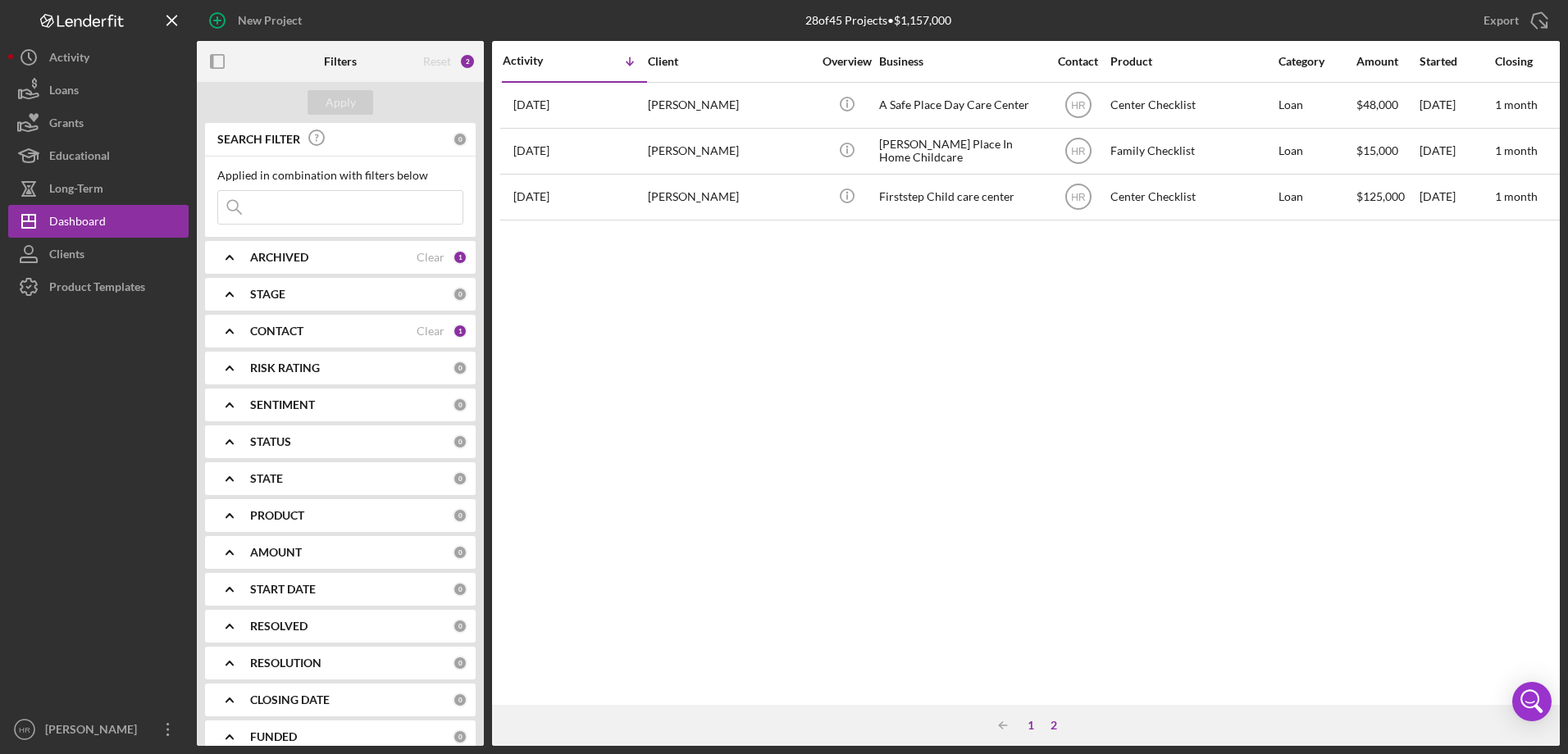
click at [1028, 728] on div "1" at bounding box center [1031, 725] width 23 height 13
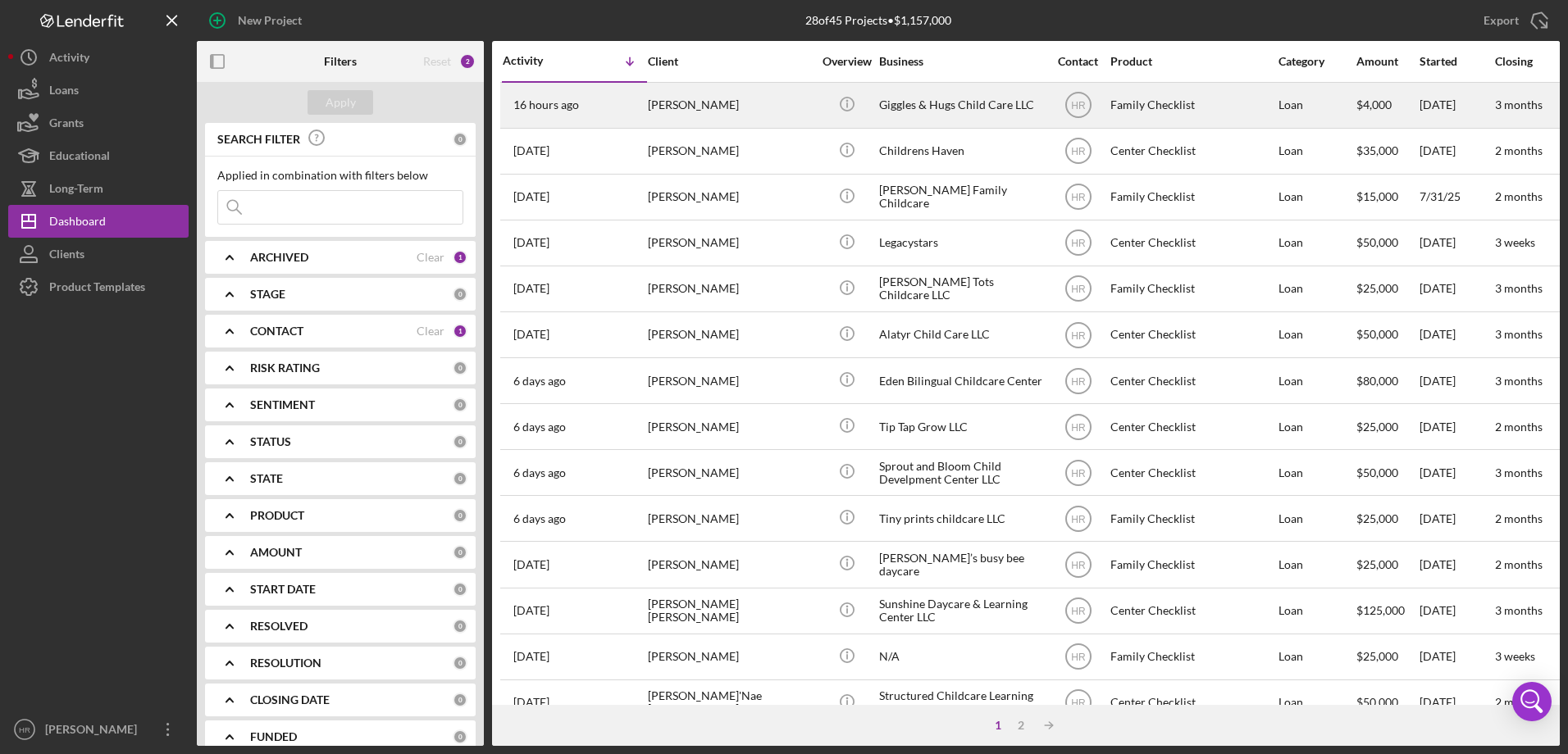
click at [709, 93] on div "[PERSON_NAME]" at bounding box center [730, 105] width 164 height 43
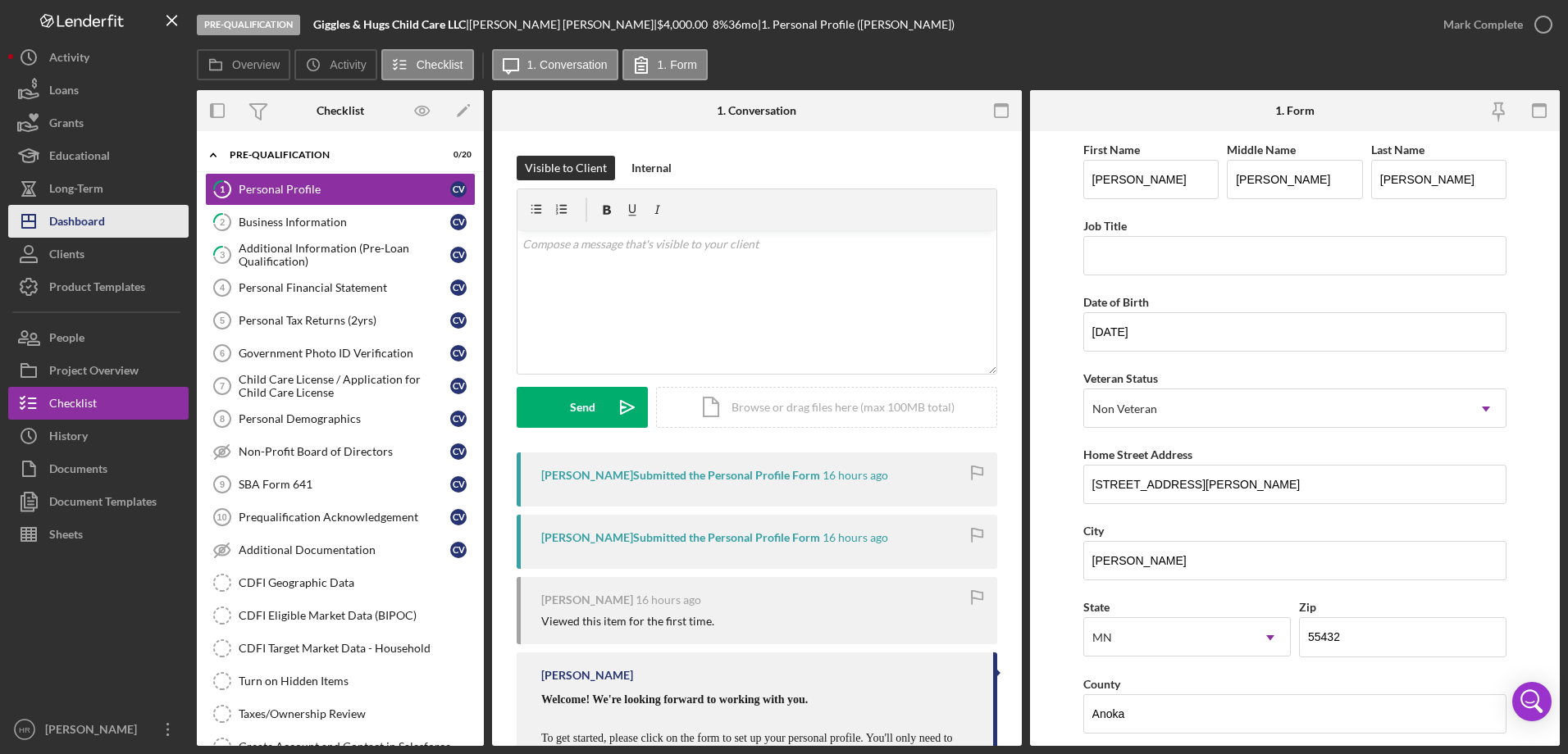
click at [81, 227] on div "Dashboard" at bounding box center [77, 223] width 56 height 37
